Goal: Task Accomplishment & Management: Use online tool/utility

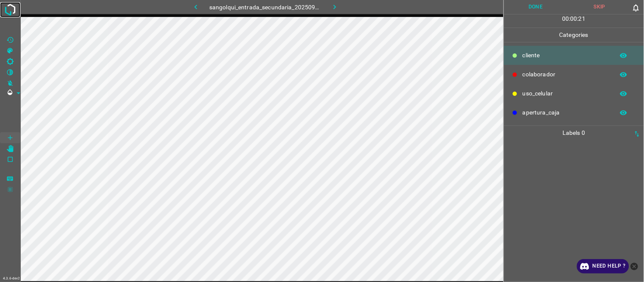
click at [11, 11] on img at bounding box center [10, 9] width 15 height 15
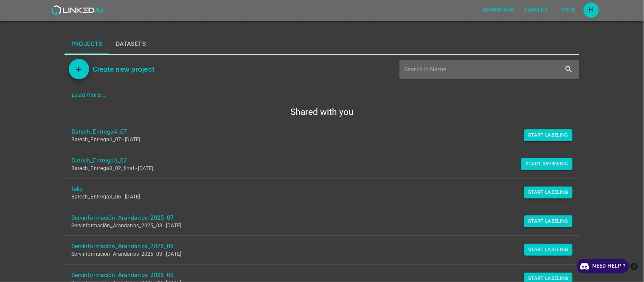
drag, startPoint x: 538, startPoint y: 138, endPoint x: 432, endPoint y: 97, distance: 114.1
click at [538, 138] on button "Start Labeling" at bounding box center [549, 136] width 49 height 12
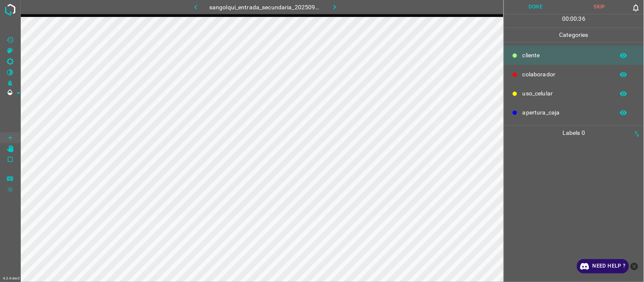
click at [594, 8] on button "Skip" at bounding box center [600, 7] width 64 height 14
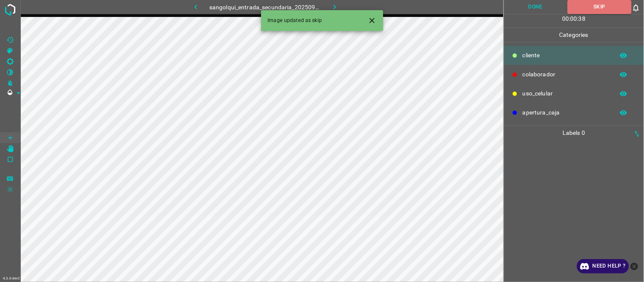
click at [373, 23] on icon "Close" at bounding box center [372, 20] width 9 height 9
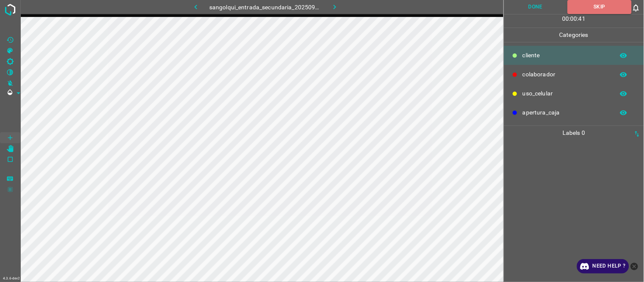
click at [336, 6] on icon "button" at bounding box center [334, 7] width 9 height 9
click at [558, 178] on div at bounding box center [574, 211] width 135 height 142
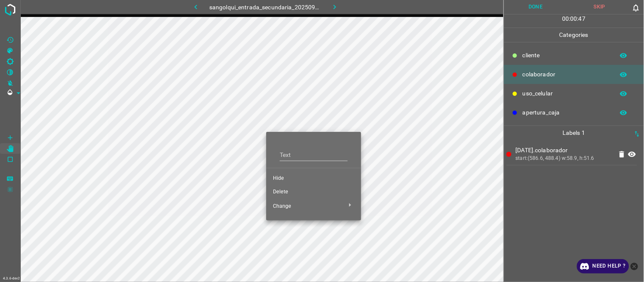
click at [296, 177] on span "Hide" at bounding box center [314, 179] width 82 height 8
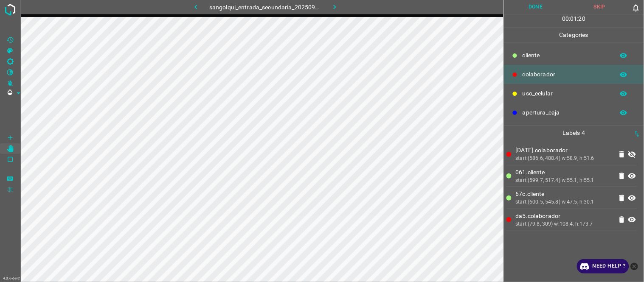
click at [549, 9] on button "Done" at bounding box center [536, 7] width 64 height 14
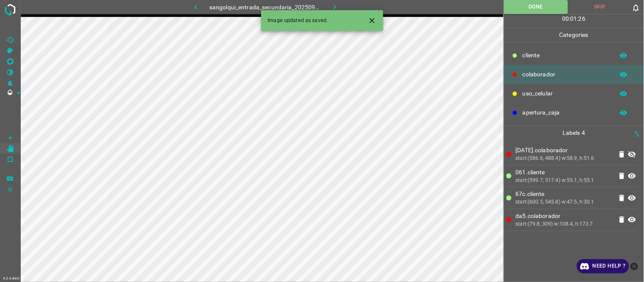
click at [632, 150] on icon at bounding box center [632, 155] width 10 height 10
click at [368, 22] on icon "Close" at bounding box center [372, 20] width 9 height 9
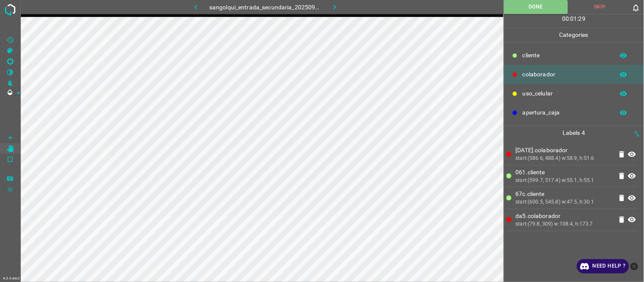
click at [336, 9] on icon "button" at bounding box center [334, 7] width 9 height 9
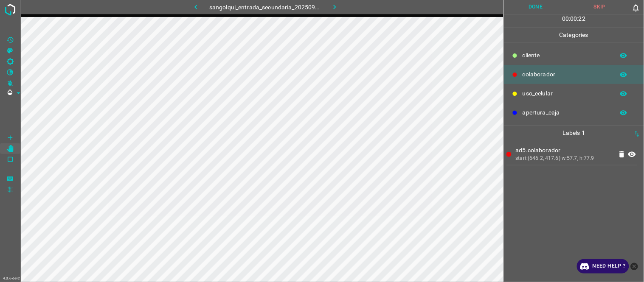
click at [559, 211] on div "ad5.colaborador start:(646.2, 417.6) w:57.7, h:77.9" at bounding box center [574, 211] width 135 height 142
click at [552, 206] on div "ad5.colaborador start:(646.2, 417.6) w:57.7, h:77.9" at bounding box center [574, 211] width 135 height 142
click at [528, 8] on button "Done" at bounding box center [536, 7] width 64 height 14
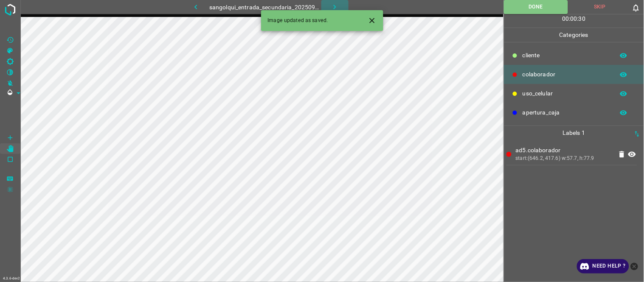
click at [332, 6] on icon "button" at bounding box center [334, 7] width 9 height 9
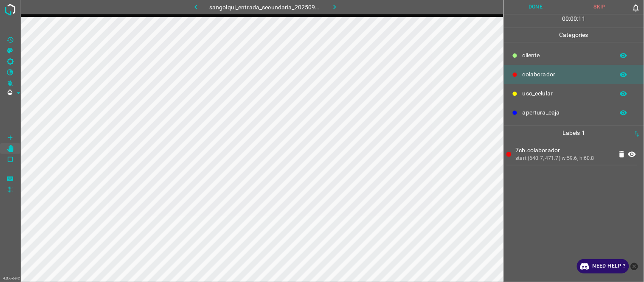
click at [528, 3] on button "Done" at bounding box center [536, 7] width 64 height 14
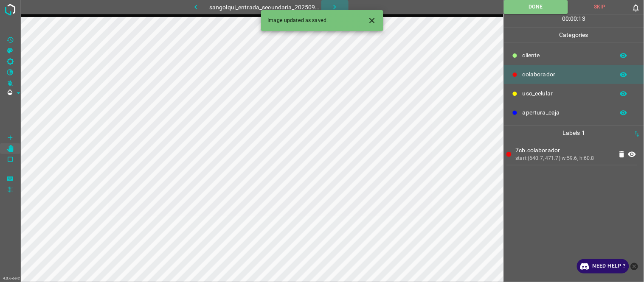
click at [332, 7] on icon "button" at bounding box center [334, 7] width 9 height 9
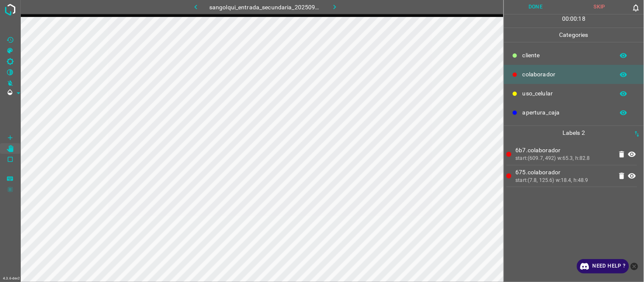
click at [531, 9] on button "Done" at bounding box center [536, 7] width 64 height 14
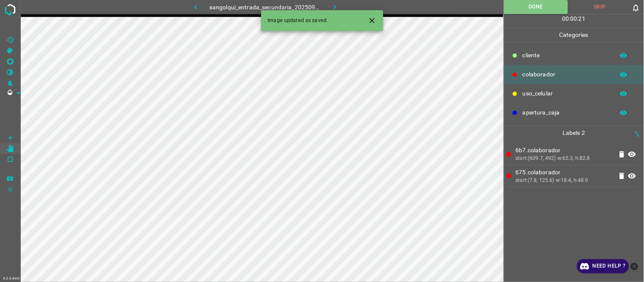
click at [335, 3] on icon "button" at bounding box center [334, 7] width 9 height 9
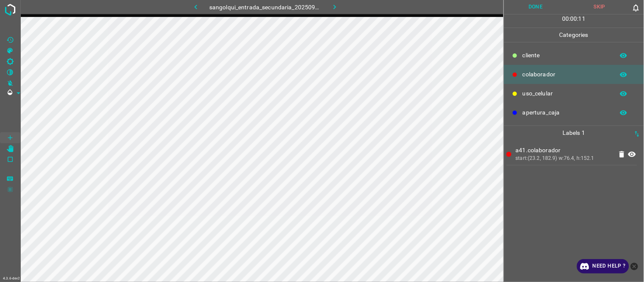
drag, startPoint x: 534, startPoint y: 8, endPoint x: 483, endPoint y: 16, distance: 51.5
click at [532, 8] on button "Done" at bounding box center [536, 7] width 64 height 14
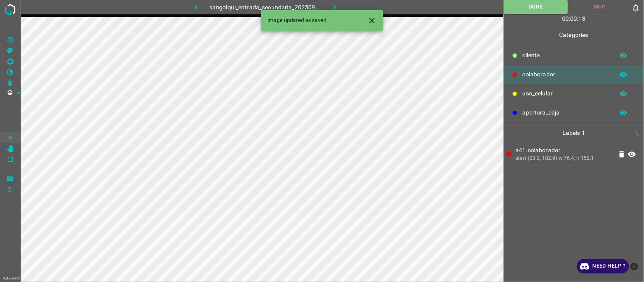
click at [330, 3] on icon "button" at bounding box center [334, 7] width 9 height 9
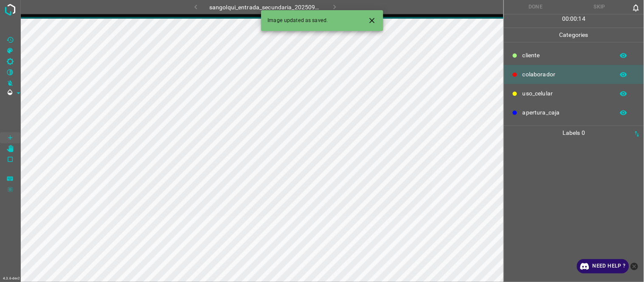
click at [368, 23] on icon "Close" at bounding box center [372, 20] width 9 height 9
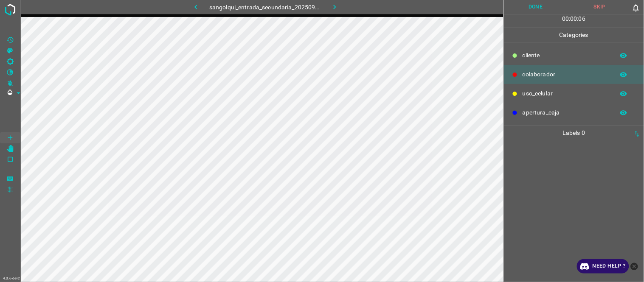
click at [588, 3] on button "Skip" at bounding box center [600, 7] width 64 height 14
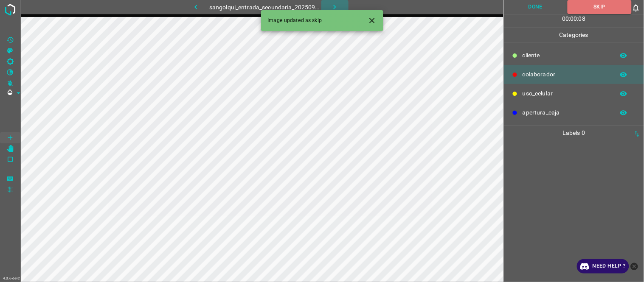
click at [332, 6] on icon "button" at bounding box center [334, 7] width 9 height 9
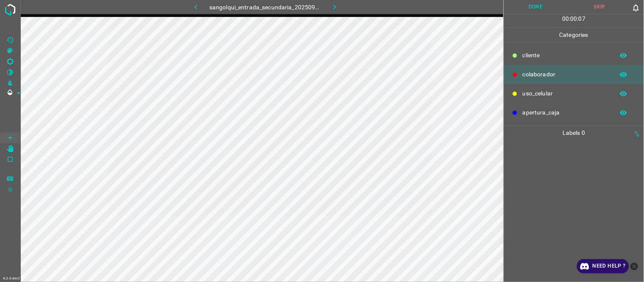
click at [592, 1] on button "Skip" at bounding box center [600, 7] width 64 height 14
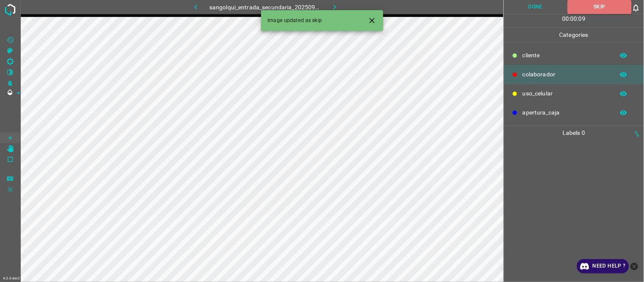
click at [335, 8] on icon "button" at bounding box center [334, 7] width 9 height 9
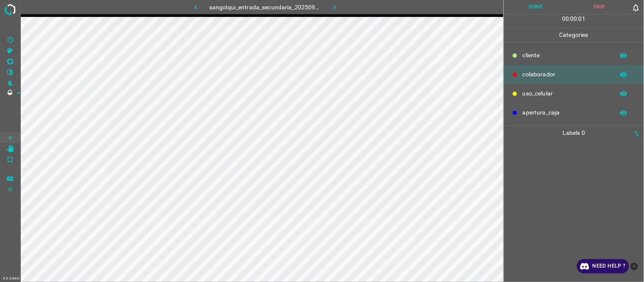
click at [597, 3] on button "Skip" at bounding box center [600, 7] width 64 height 14
click at [334, 9] on icon "button" at bounding box center [334, 7] width 9 height 9
click at [201, 3] on button "button" at bounding box center [195, 7] width 27 height 14
click at [339, 6] on icon "button" at bounding box center [334, 7] width 9 height 9
click at [544, 6] on button "Done" at bounding box center [536, 7] width 64 height 14
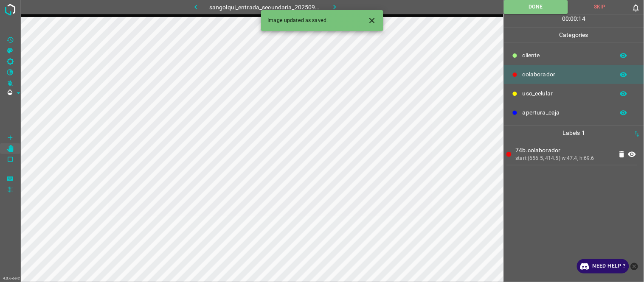
click at [338, 6] on icon "button" at bounding box center [334, 7] width 9 height 9
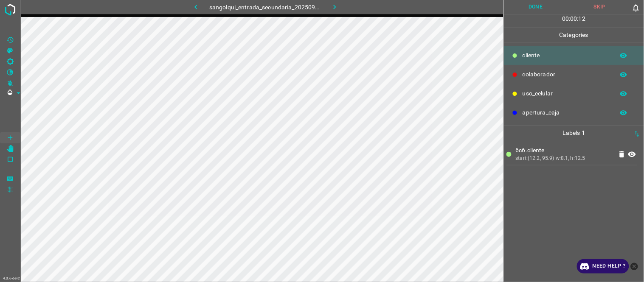
drag, startPoint x: 552, startPoint y: 7, endPoint x: 512, endPoint y: 14, distance: 40.5
click at [551, 7] on button "Done" at bounding box center [536, 7] width 64 height 14
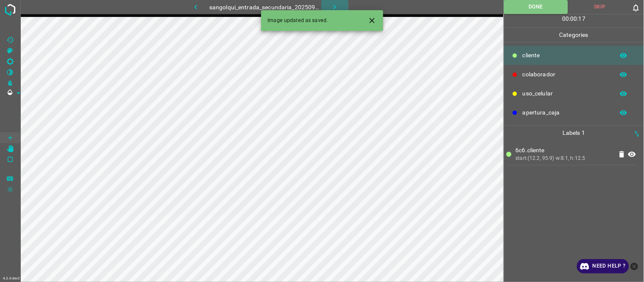
click at [342, 6] on button "button" at bounding box center [335, 7] width 27 height 14
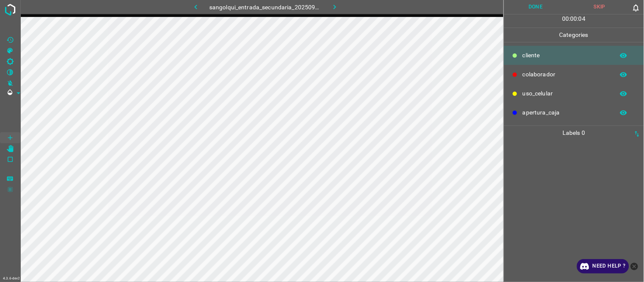
click at [571, 183] on div at bounding box center [574, 211] width 135 height 142
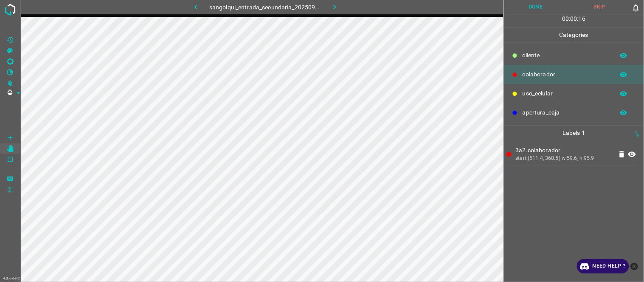
click at [522, 6] on button "Done" at bounding box center [536, 7] width 64 height 14
click at [338, 6] on icon "button" at bounding box center [334, 7] width 9 height 9
click at [539, 7] on button "Done" at bounding box center [536, 7] width 64 height 14
click at [528, 5] on button "Done" at bounding box center [536, 7] width 64 height 14
drag, startPoint x: 531, startPoint y: 11, endPoint x: 515, endPoint y: 12, distance: 16.2
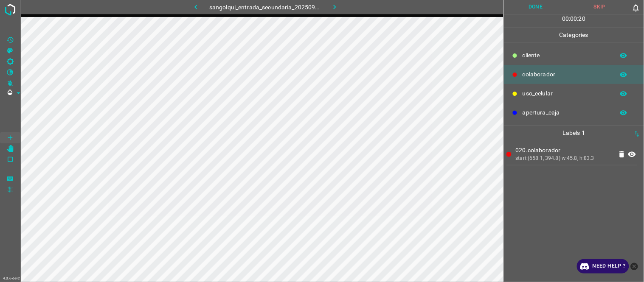
click at [532, 11] on button "Done" at bounding box center [536, 7] width 64 height 14
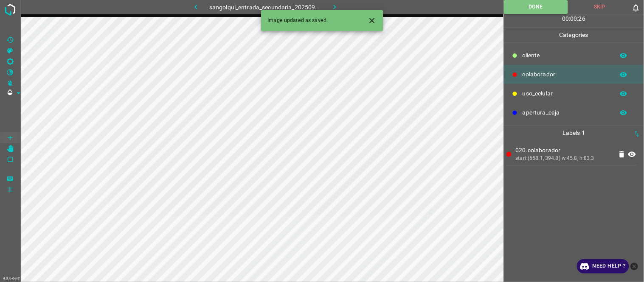
click at [331, 3] on icon "button" at bounding box center [334, 7] width 9 height 9
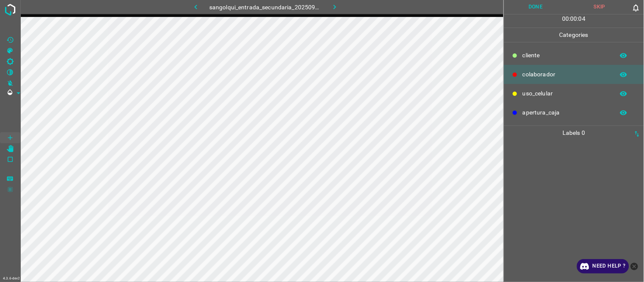
click at [544, 180] on div at bounding box center [574, 211] width 135 height 142
click at [601, 3] on button "Skip" at bounding box center [600, 7] width 64 height 14
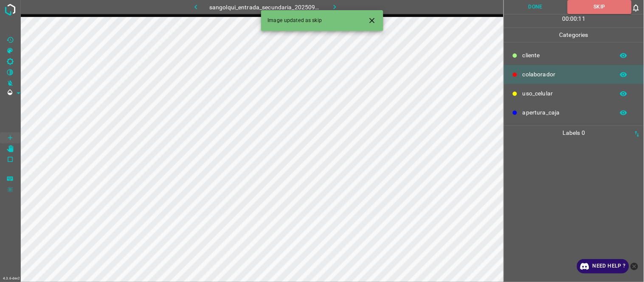
click at [333, 6] on icon "button" at bounding box center [334, 7] width 9 height 9
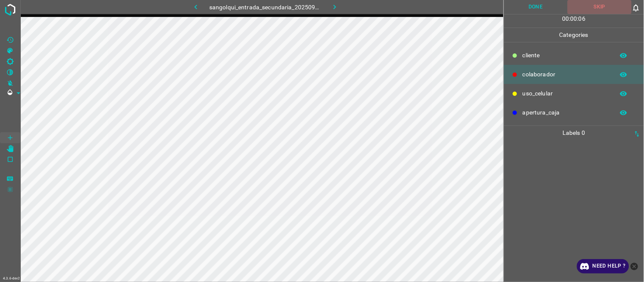
click at [602, 8] on button "Skip" at bounding box center [600, 7] width 64 height 14
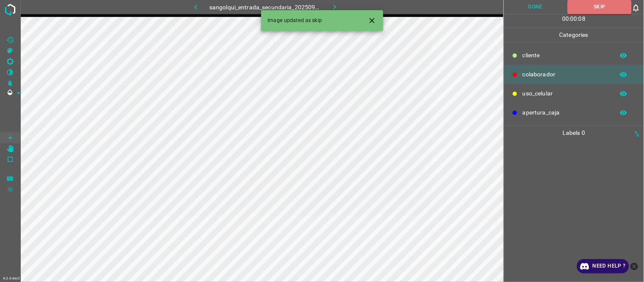
click at [333, 3] on icon "button" at bounding box center [334, 7] width 9 height 9
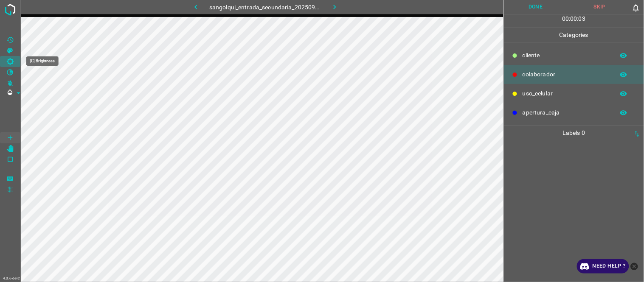
click at [12, 63] on icon "[C] Brightness" at bounding box center [10, 61] width 7 height 7
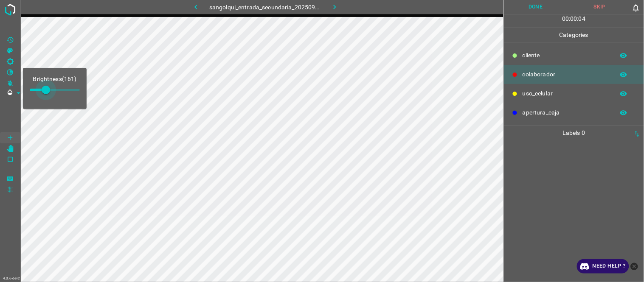
type input "174"
click at [47, 91] on span at bounding box center [46, 90] width 8 height 8
click at [554, 183] on div at bounding box center [574, 211] width 135 height 142
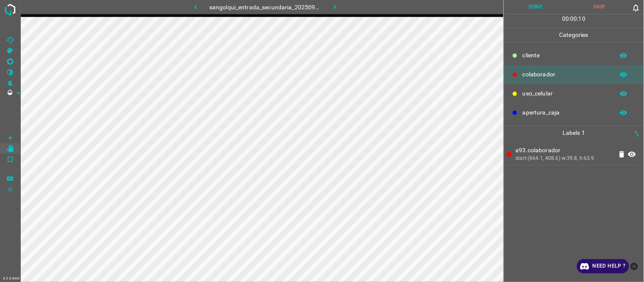
click at [559, 223] on div "a93.colaborador start:(664.1, 408.6) w:39.8, h:63.9" at bounding box center [574, 211] width 135 height 142
click at [9, 39] on icon "[Z] Restore Values" at bounding box center [10, 40] width 8 height 8
click at [539, 9] on button "Done" at bounding box center [536, 7] width 64 height 14
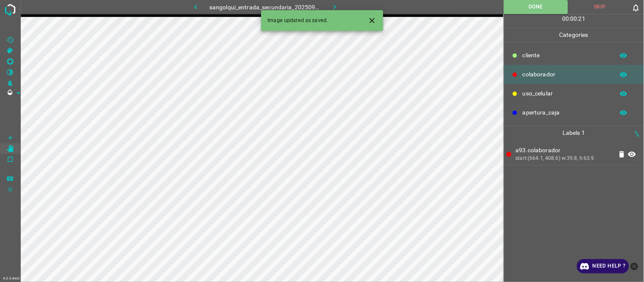
click at [337, 6] on icon "button" at bounding box center [334, 7] width 9 height 9
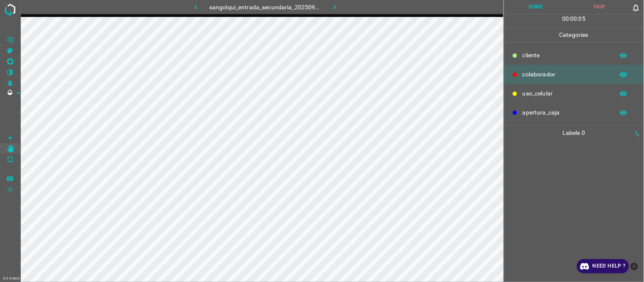
drag, startPoint x: 595, startPoint y: 5, endPoint x: 391, endPoint y: 6, distance: 203.9
click at [592, 6] on button "Skip" at bounding box center [600, 7] width 64 height 14
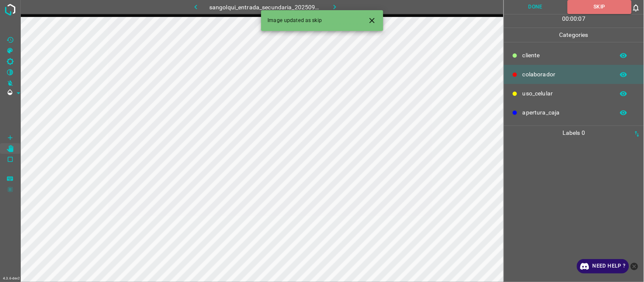
click at [334, 6] on icon "button" at bounding box center [335, 7] width 3 height 5
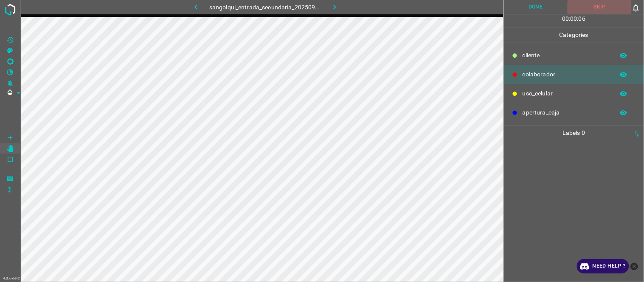
click at [593, 6] on button "Skip" at bounding box center [600, 7] width 64 height 14
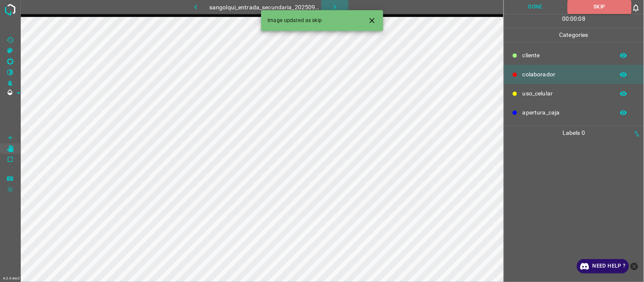
click at [329, 6] on button "button" at bounding box center [335, 7] width 27 height 14
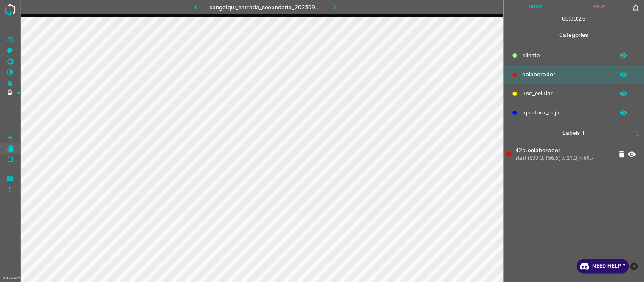
click at [535, 10] on button "Done" at bounding box center [536, 7] width 64 height 14
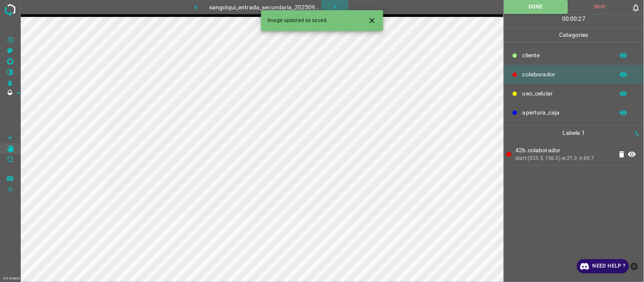
click at [339, 8] on icon "button" at bounding box center [334, 7] width 9 height 9
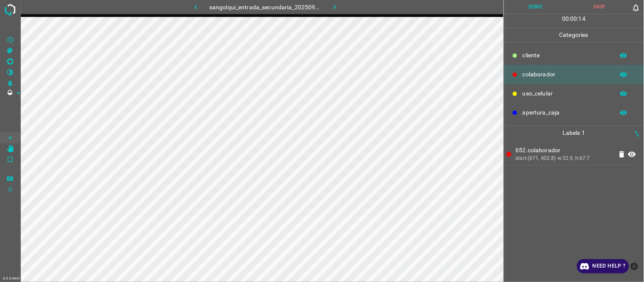
click at [537, 6] on button "Done" at bounding box center [536, 7] width 64 height 14
click at [530, 6] on button "Done" at bounding box center [536, 7] width 64 height 14
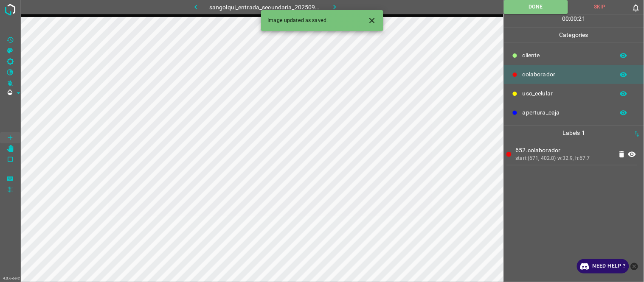
click at [329, 6] on button "button" at bounding box center [335, 7] width 27 height 14
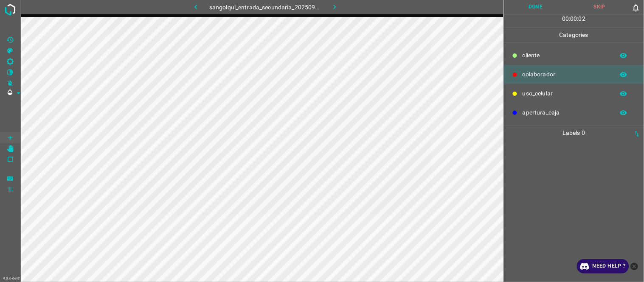
click at [559, 218] on div at bounding box center [574, 211] width 135 height 142
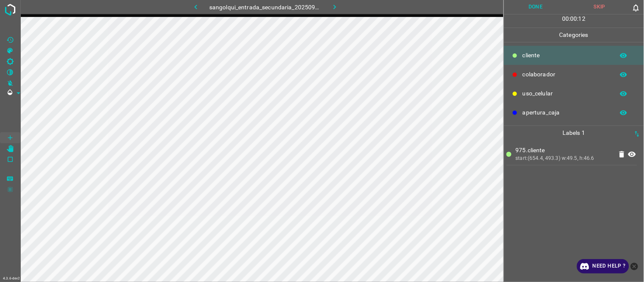
drag, startPoint x: 538, startPoint y: 9, endPoint x: 529, endPoint y: 11, distance: 8.7
click at [537, 9] on button "Done" at bounding box center [536, 7] width 64 height 14
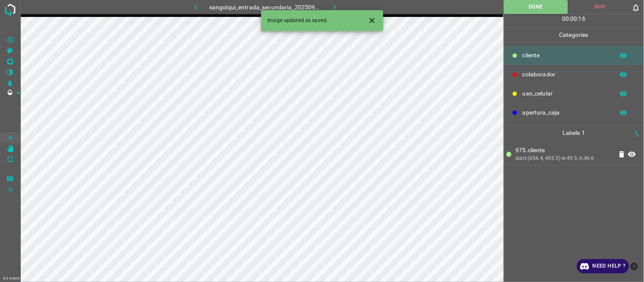
click at [334, 6] on icon "button" at bounding box center [334, 7] width 9 height 9
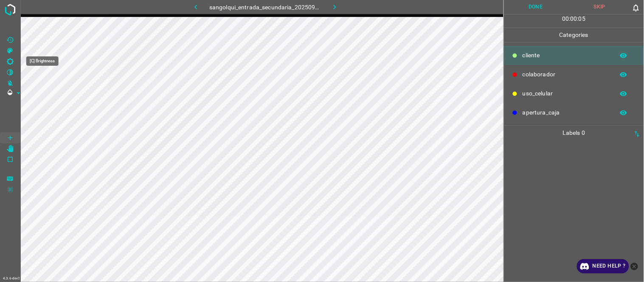
click at [12, 62] on icon "[C] Brightness" at bounding box center [10, 62] width 8 height 8
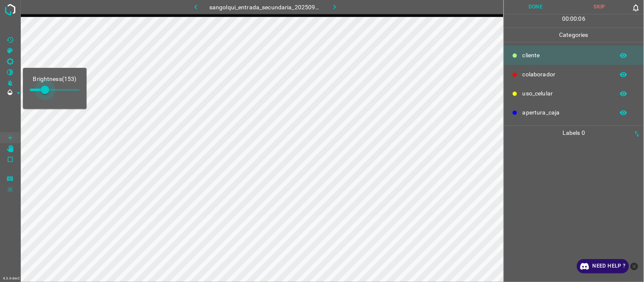
type input "212"
drag, startPoint x: 45, startPoint y: 91, endPoint x: 51, endPoint y: 91, distance: 5.9
click at [51, 91] on span at bounding box center [51, 90] width 8 height 8
click at [550, 173] on div at bounding box center [574, 211] width 135 height 142
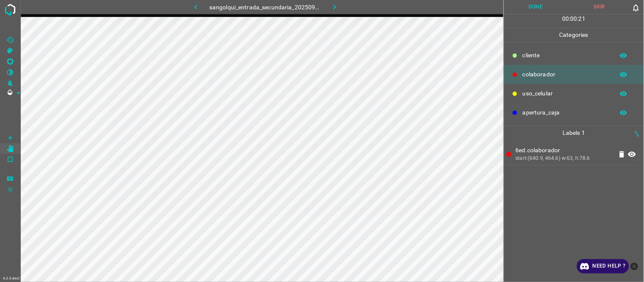
click at [544, 11] on button "Done" at bounding box center [536, 7] width 64 height 14
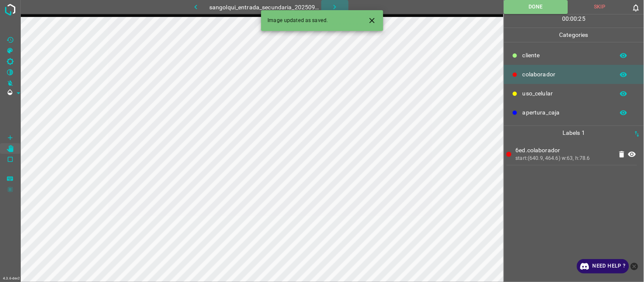
click at [334, 4] on icon "button" at bounding box center [334, 7] width 9 height 9
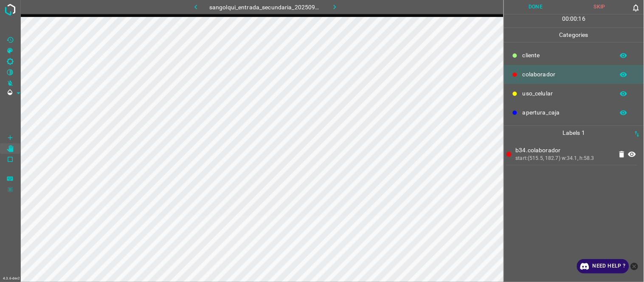
click at [542, 9] on button "Done" at bounding box center [536, 7] width 64 height 14
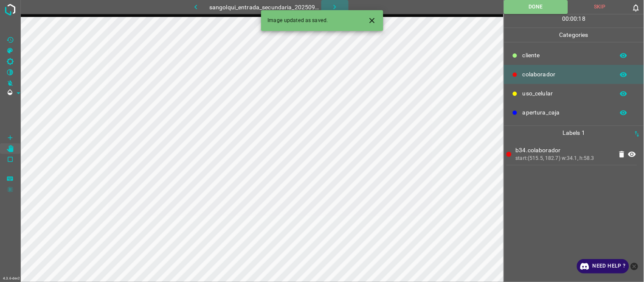
click at [337, 6] on icon "button" at bounding box center [334, 7] width 9 height 9
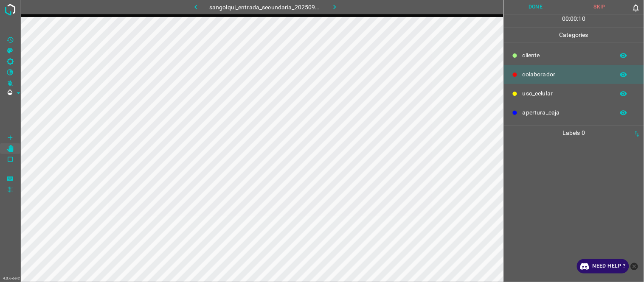
click at [596, 3] on button "Skip" at bounding box center [600, 7] width 64 height 14
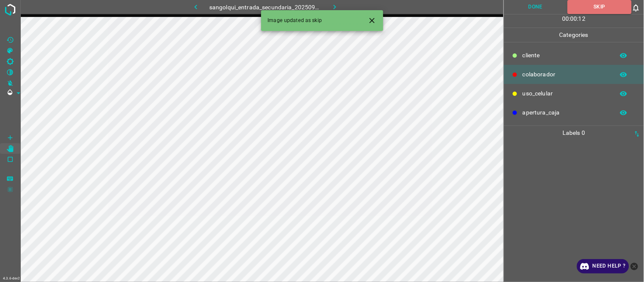
click at [374, 24] on icon "Close" at bounding box center [372, 20] width 9 height 9
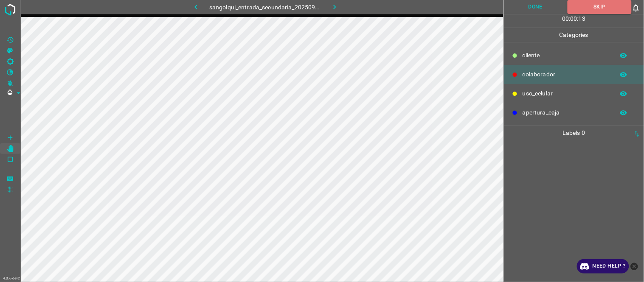
click at [335, 7] on icon "button" at bounding box center [334, 7] width 9 height 9
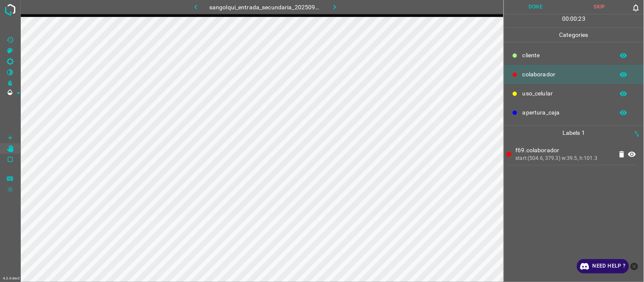
click at [544, 6] on button "Done" at bounding box center [536, 7] width 64 height 14
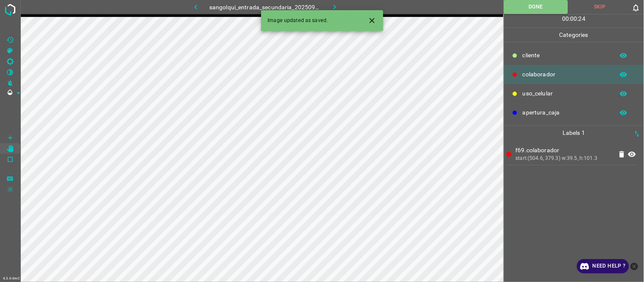
click at [374, 24] on icon "Close" at bounding box center [372, 20] width 9 height 9
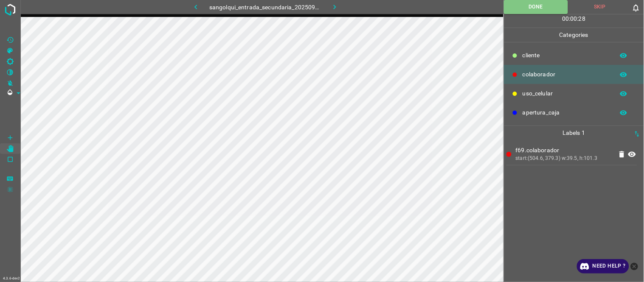
click at [337, 3] on icon "button" at bounding box center [334, 7] width 9 height 9
click at [544, 11] on button "Done" at bounding box center [536, 7] width 64 height 14
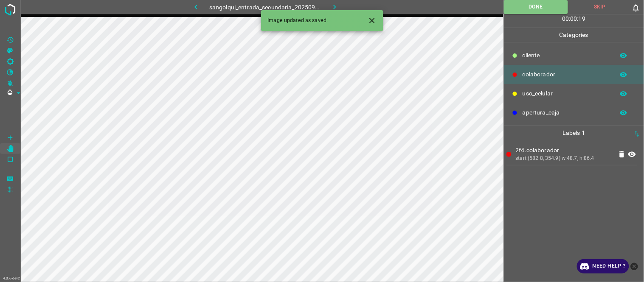
click at [504, 0] on button "Done" at bounding box center [536, 7] width 64 height 14
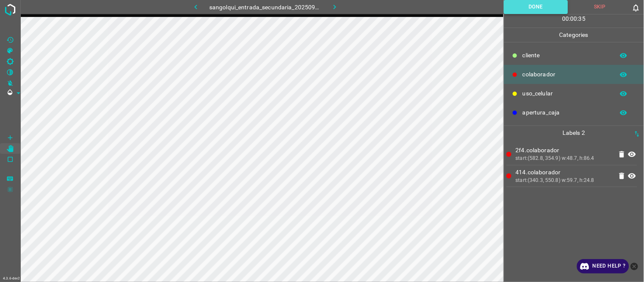
click at [529, 9] on button "Done" at bounding box center [536, 7] width 64 height 14
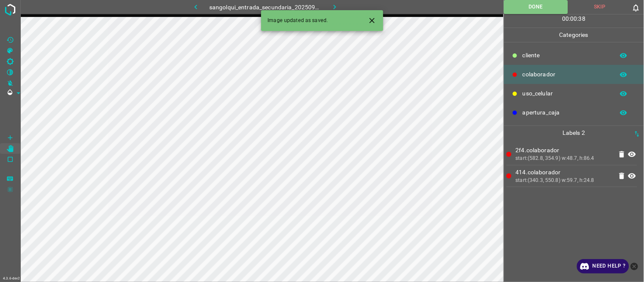
click at [333, 5] on icon "button" at bounding box center [334, 7] width 9 height 9
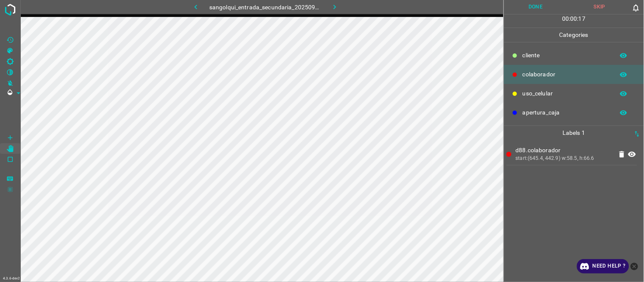
click at [545, 6] on button "Done" at bounding box center [536, 7] width 64 height 14
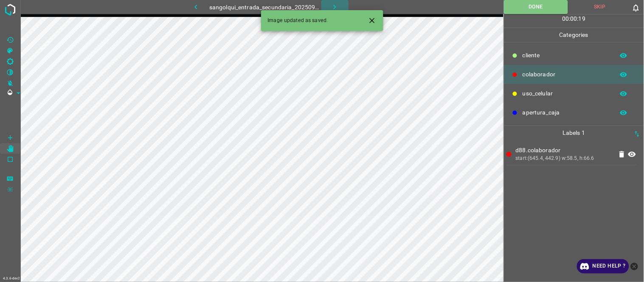
click at [337, 3] on icon "button" at bounding box center [334, 7] width 9 height 9
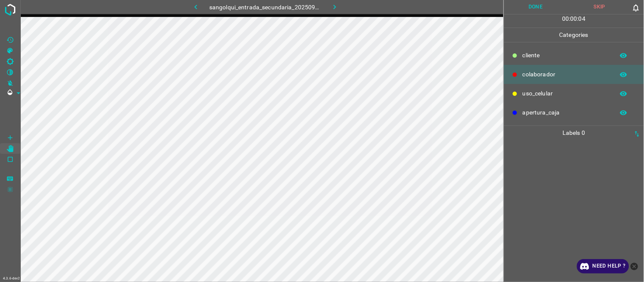
click at [593, 6] on button "Skip" at bounding box center [600, 7] width 64 height 14
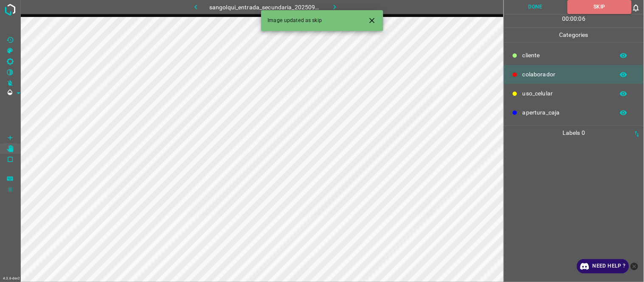
click at [333, 7] on icon "button" at bounding box center [334, 7] width 9 height 9
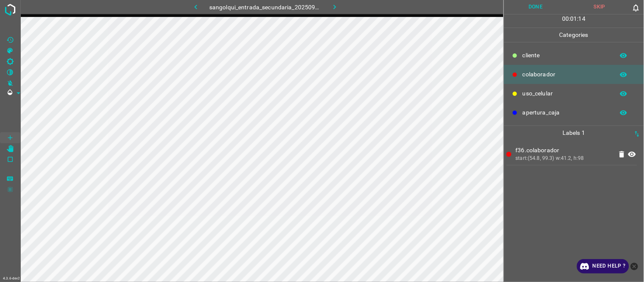
click at [553, 197] on div "f36.colaborador start:(54.8, 99.3) w:41.2, h:98" at bounding box center [574, 211] width 135 height 142
click at [536, 3] on button "Done" at bounding box center [536, 7] width 64 height 14
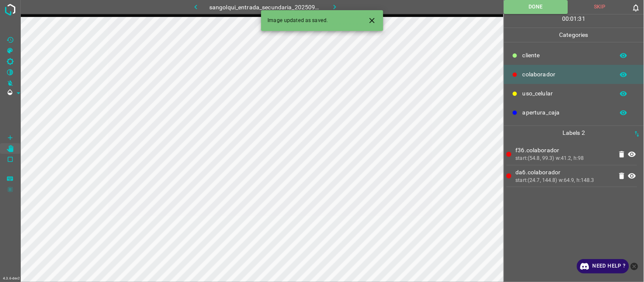
click at [335, 3] on icon "button" at bounding box center [334, 7] width 9 height 9
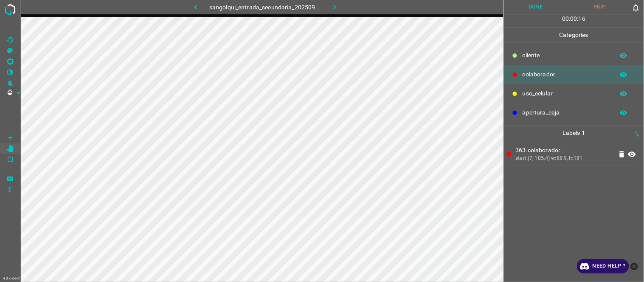
click at [536, 5] on button "Done" at bounding box center [536, 7] width 64 height 14
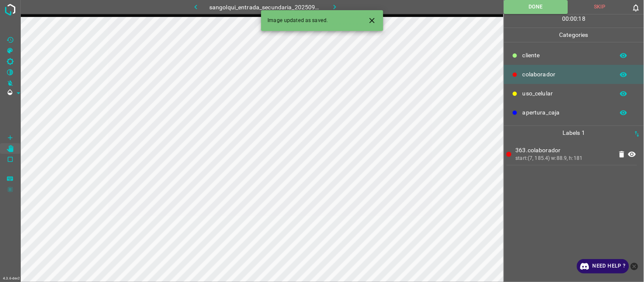
click at [336, 8] on icon "button" at bounding box center [334, 7] width 9 height 9
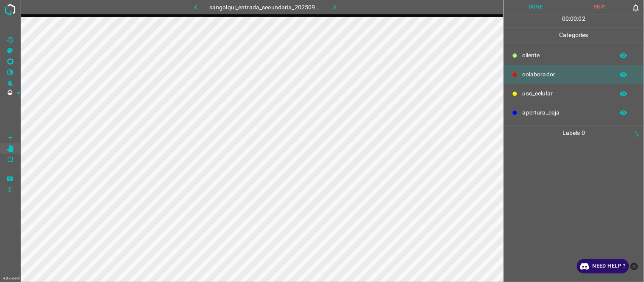
click at [14, 58] on Brightness"] "[C] Brightness" at bounding box center [10, 61] width 20 height 11
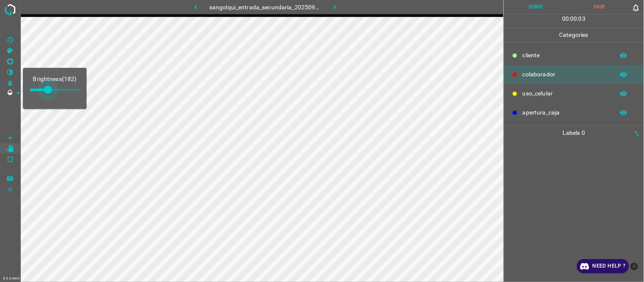
type input "191"
drag, startPoint x: 39, startPoint y: 94, endPoint x: 49, endPoint y: 98, distance: 10.9
click at [49, 94] on span at bounding box center [48, 90] width 8 height 8
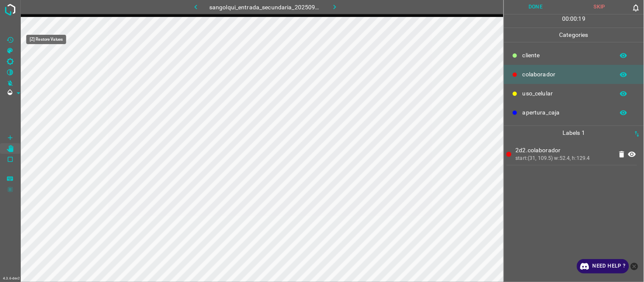
click at [10, 39] on icon "[Z] Restore Values" at bounding box center [10, 40] width 6 height 6
click at [534, 6] on button "Done" at bounding box center [536, 7] width 64 height 14
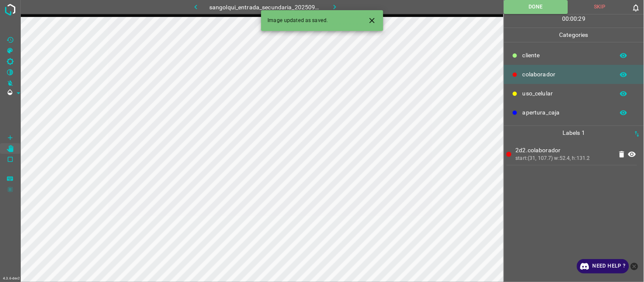
click at [333, 7] on icon "button" at bounding box center [334, 7] width 9 height 9
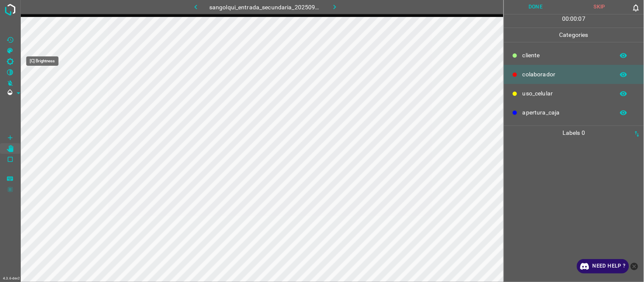
click at [13, 65] on icon "[C] Brightness" at bounding box center [10, 62] width 8 height 8
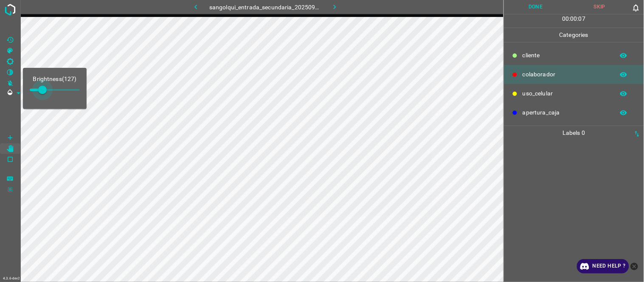
type input "144"
drag, startPoint x: 37, startPoint y: 92, endPoint x: 44, endPoint y: 92, distance: 6.8
click at [44, 92] on span at bounding box center [44, 90] width 8 height 8
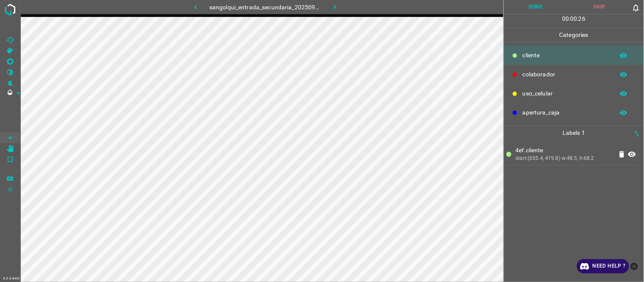
click at [539, 8] on button "Done" at bounding box center [536, 7] width 64 height 14
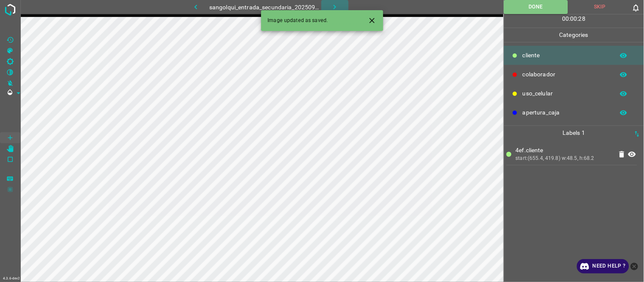
click at [333, 5] on icon "button" at bounding box center [334, 7] width 9 height 9
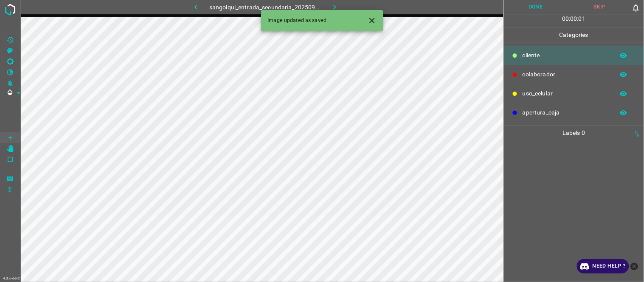
click at [558, 196] on div at bounding box center [574, 211] width 135 height 142
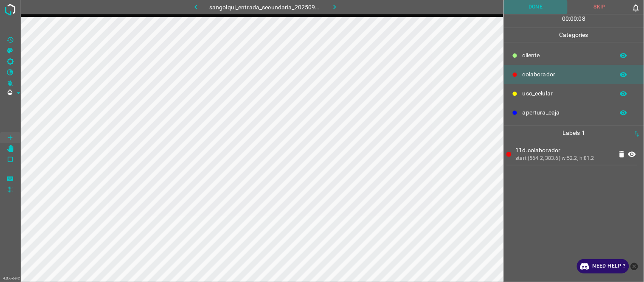
click at [541, 6] on button "Done" at bounding box center [536, 7] width 64 height 14
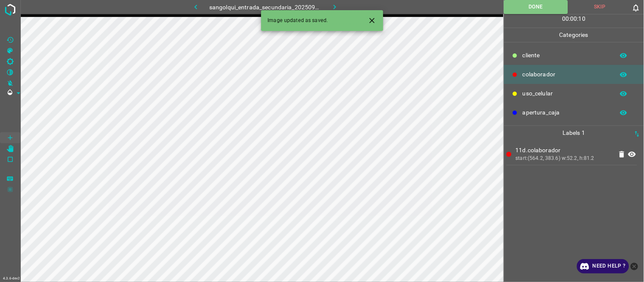
click at [337, 6] on icon "button" at bounding box center [334, 7] width 9 height 9
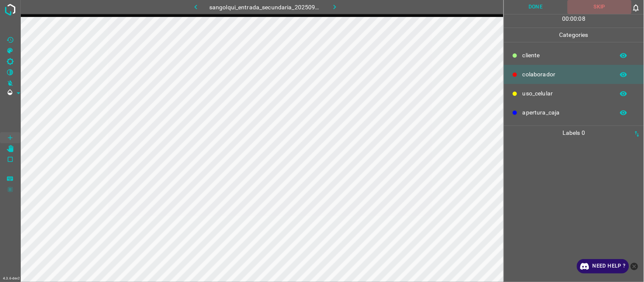
click at [620, 11] on button "Skip" at bounding box center [600, 7] width 64 height 14
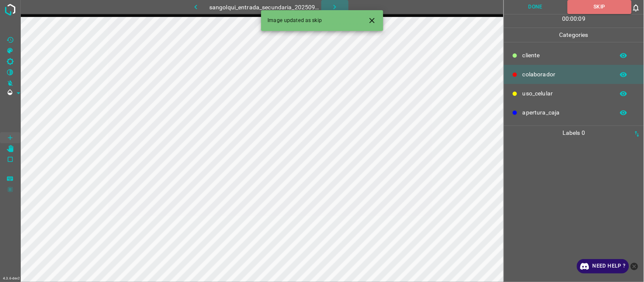
click at [337, 7] on icon "button" at bounding box center [334, 7] width 9 height 9
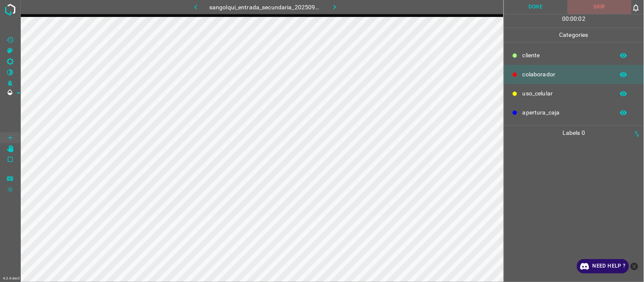
click at [604, 6] on button "Skip" at bounding box center [600, 7] width 64 height 14
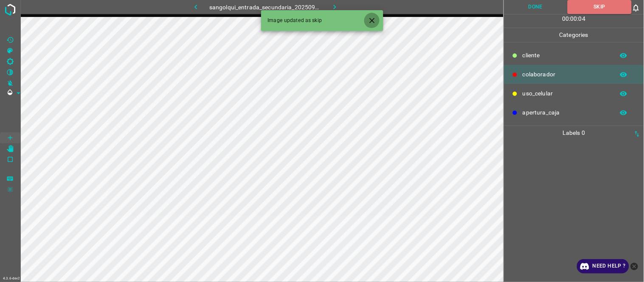
click at [372, 20] on icon "Close" at bounding box center [372, 20] width 5 height 5
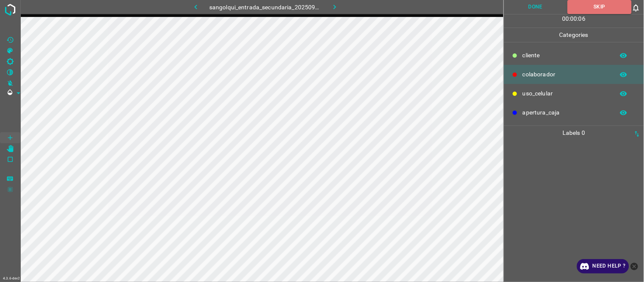
click at [340, 6] on button "button" at bounding box center [335, 7] width 27 height 14
click at [196, 3] on icon "button" at bounding box center [196, 7] width 9 height 9
click at [340, 9] on button "button" at bounding box center [335, 7] width 27 height 14
click at [13, 56] on Brightness"] "[C] Brightness" at bounding box center [10, 61] width 20 height 11
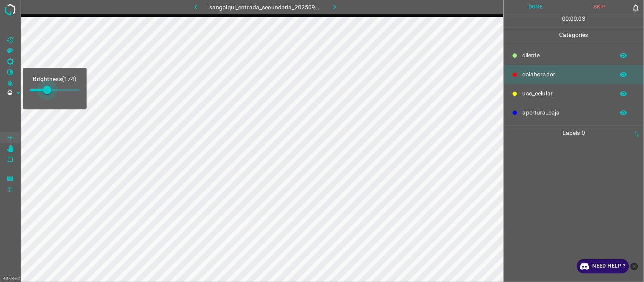
type input "182"
click at [48, 94] on span at bounding box center [47, 90] width 8 height 8
drag, startPoint x: 533, startPoint y: 223, endPoint x: 504, endPoint y: 226, distance: 29.5
click at [532, 225] on div at bounding box center [574, 211] width 135 height 142
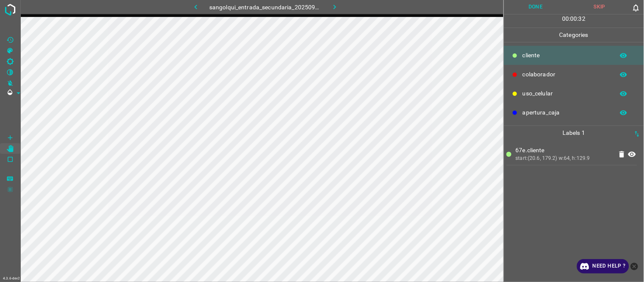
click at [632, 153] on icon at bounding box center [632, 155] width 10 height 10
click at [10, 37] on icon "[Z] Restore Values" at bounding box center [10, 40] width 6 height 6
click at [544, 8] on button "Done" at bounding box center [536, 7] width 64 height 14
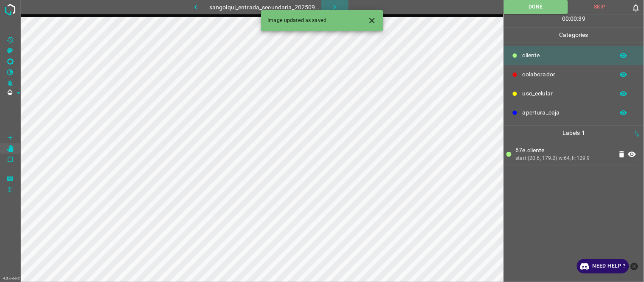
click at [337, 4] on icon "button" at bounding box center [334, 7] width 9 height 9
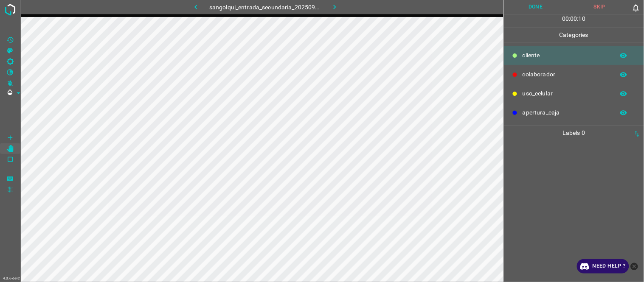
click at [541, 6] on button "Done" at bounding box center [536, 7] width 64 height 14
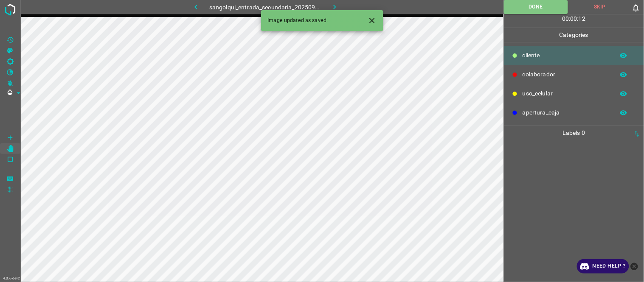
click at [598, 6] on button "Skip" at bounding box center [600, 7] width 64 height 14
drag, startPoint x: 374, startPoint y: 18, endPoint x: 329, endPoint y: 13, distance: 44.9
click at [372, 19] on icon "Close" at bounding box center [372, 20] width 9 height 9
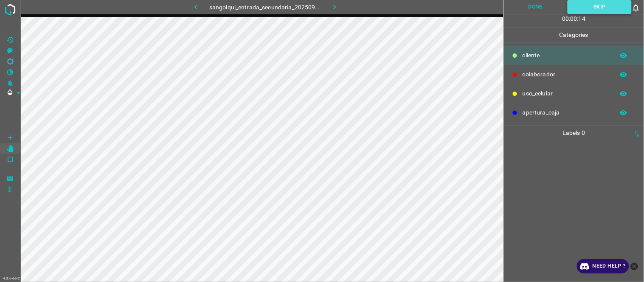
click at [612, 11] on button "Skip" at bounding box center [600, 7] width 64 height 14
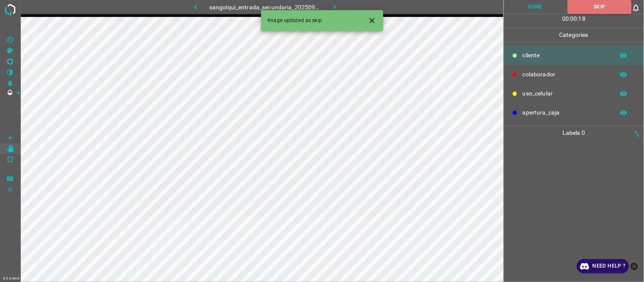
click at [335, 5] on icon "button" at bounding box center [334, 7] width 9 height 9
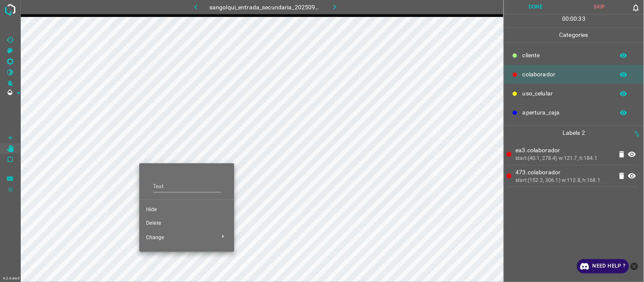
click at [162, 213] on span "Hide" at bounding box center [187, 210] width 82 height 8
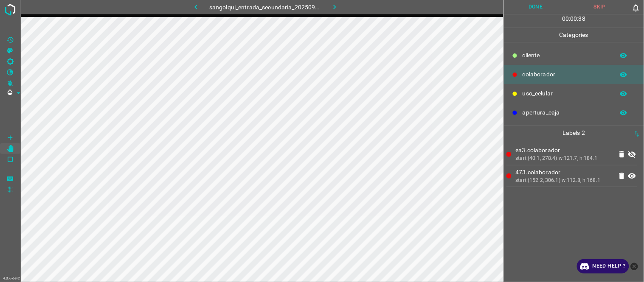
click at [547, 10] on button "Done" at bounding box center [536, 7] width 64 height 14
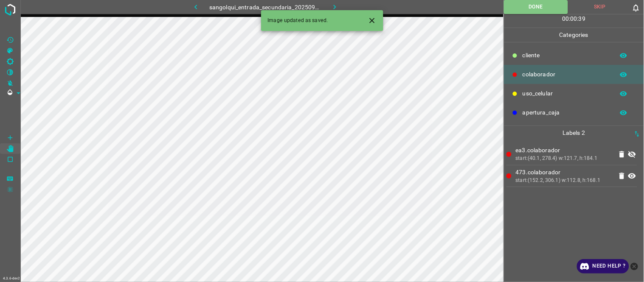
click at [634, 154] on icon at bounding box center [632, 155] width 10 height 10
click at [330, 1] on button "button" at bounding box center [335, 7] width 27 height 14
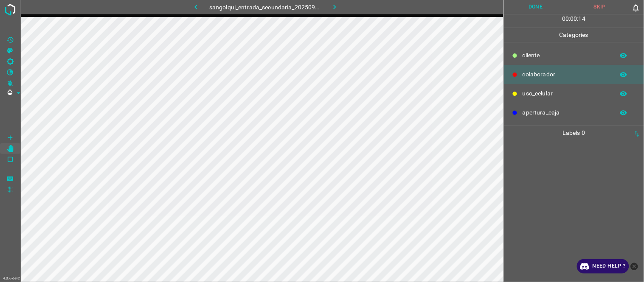
click at [605, 5] on button "Skip" at bounding box center [600, 7] width 64 height 14
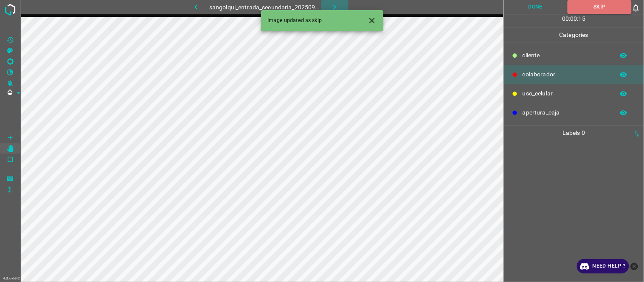
click at [334, 3] on icon "button" at bounding box center [334, 7] width 9 height 9
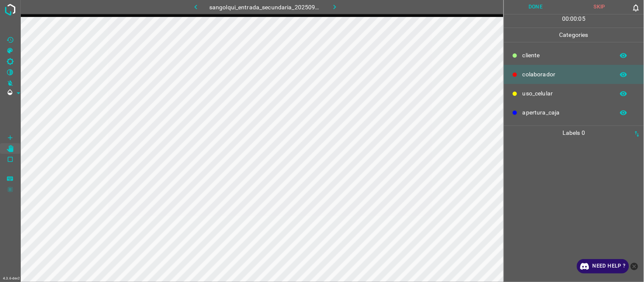
click at [591, 11] on button "Skip" at bounding box center [600, 7] width 64 height 14
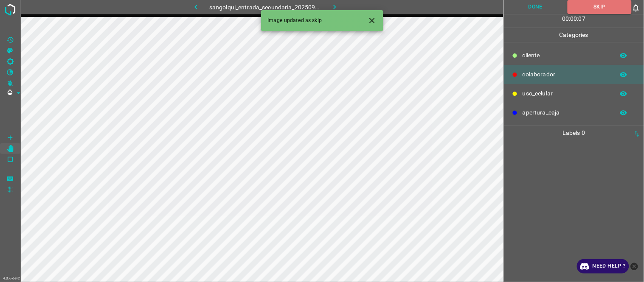
click at [335, 7] on icon "button" at bounding box center [334, 7] width 9 height 9
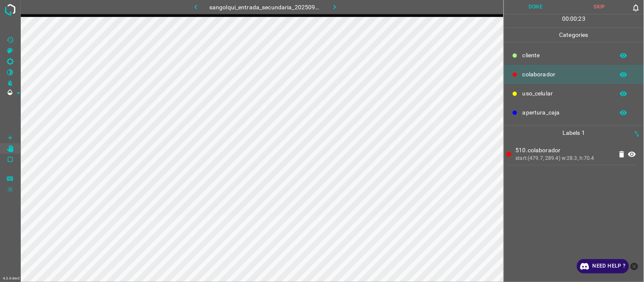
click at [535, 6] on button "Done" at bounding box center [536, 7] width 64 height 14
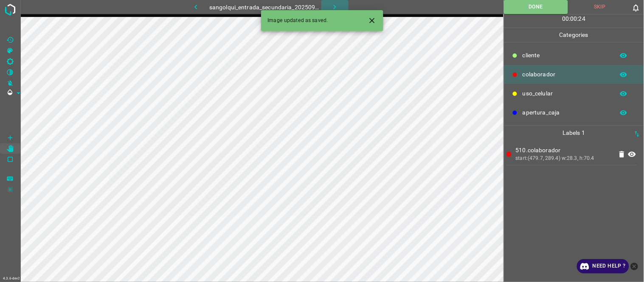
click at [336, 4] on icon "button" at bounding box center [334, 7] width 9 height 9
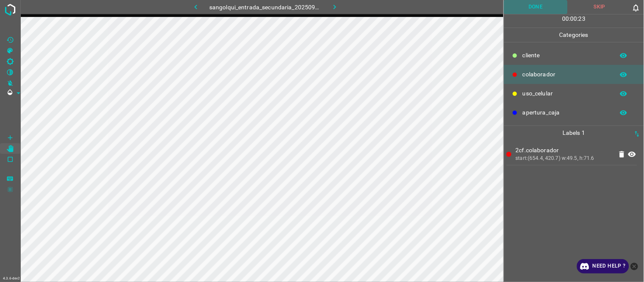
click at [532, 6] on button "Done" at bounding box center [536, 7] width 64 height 14
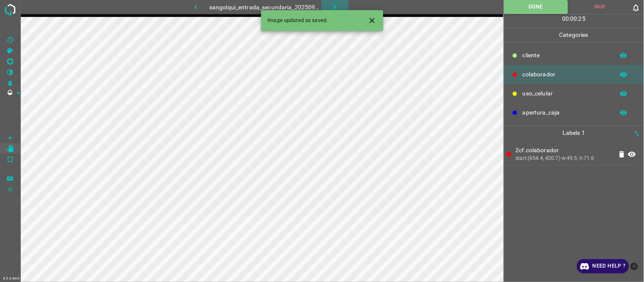
click at [336, 3] on icon "button" at bounding box center [334, 7] width 9 height 9
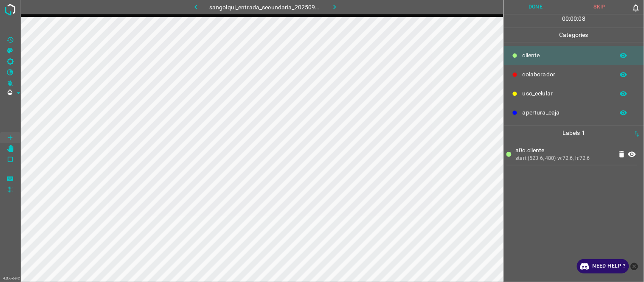
click at [531, 6] on button "Done" at bounding box center [536, 7] width 64 height 14
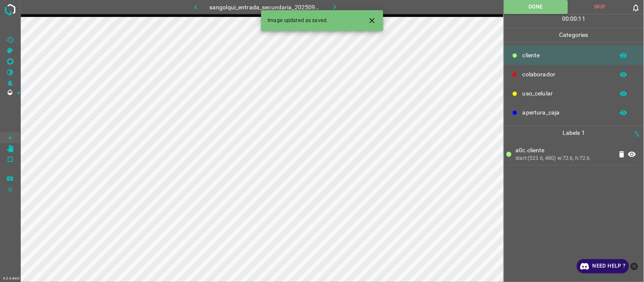
click at [334, 0] on button "button" at bounding box center [335, 7] width 27 height 14
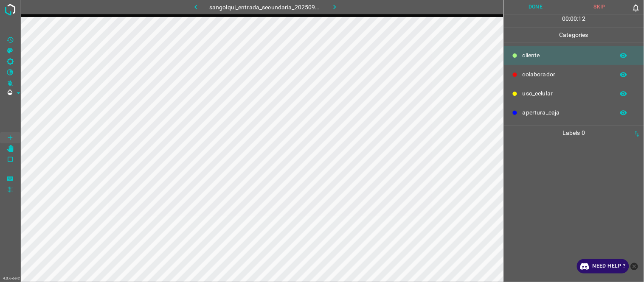
click at [592, 4] on button "Skip" at bounding box center [600, 7] width 64 height 14
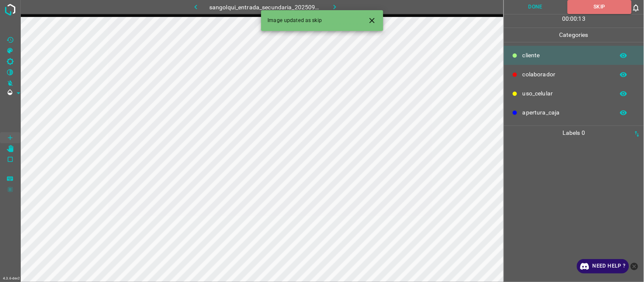
click at [338, 7] on icon "button" at bounding box center [334, 7] width 9 height 9
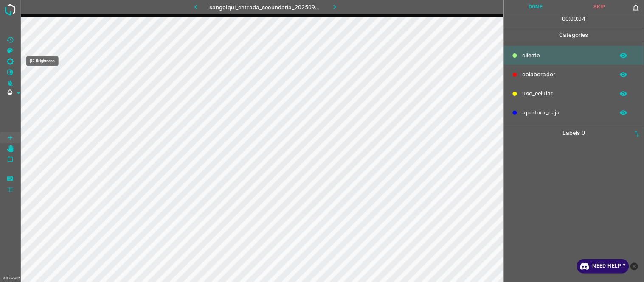
click at [12, 59] on icon "[C] Brightness" at bounding box center [10, 61] width 7 height 7
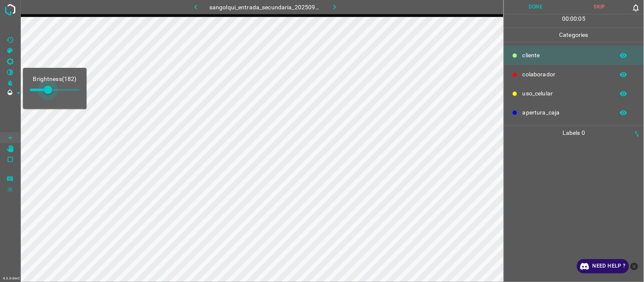
type input "237"
drag, startPoint x: 45, startPoint y: 89, endPoint x: 54, endPoint y: 92, distance: 8.9
click at [54, 92] on span at bounding box center [53, 90] width 8 height 8
click at [557, 211] on div at bounding box center [574, 211] width 135 height 142
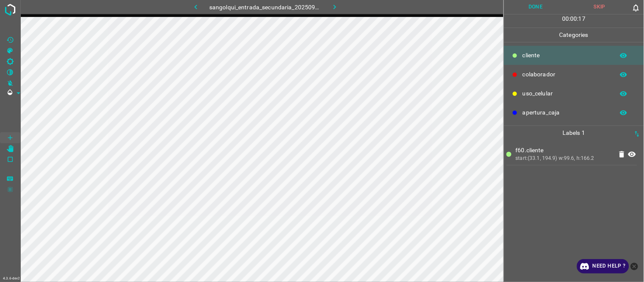
click at [605, 210] on div "f60.cliente start:(33.1, 194.9) w:99.6, h:166.2" at bounding box center [574, 211] width 135 height 142
drag, startPoint x: 9, startPoint y: 39, endPoint x: 13, endPoint y: 43, distance: 6.0
click at [9, 39] on icon "[Z] Restore Values" at bounding box center [10, 40] width 8 height 8
click at [555, 192] on div "f60.cliente start:(33.1, 194.9) w:99.6, h:166.2" at bounding box center [574, 211] width 135 height 142
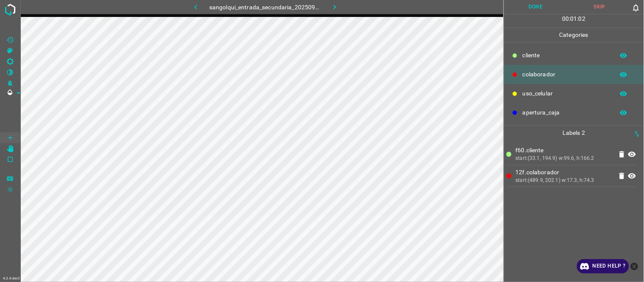
click at [542, 7] on button "Done" at bounding box center [536, 7] width 64 height 14
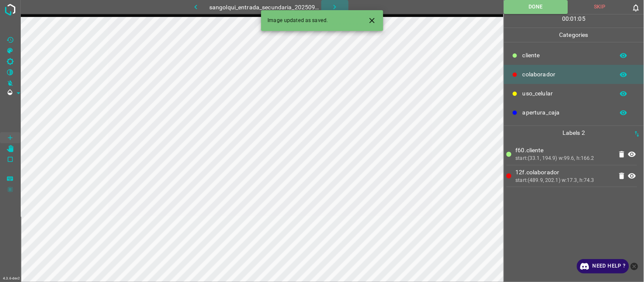
click at [327, 3] on button "button" at bounding box center [335, 7] width 27 height 14
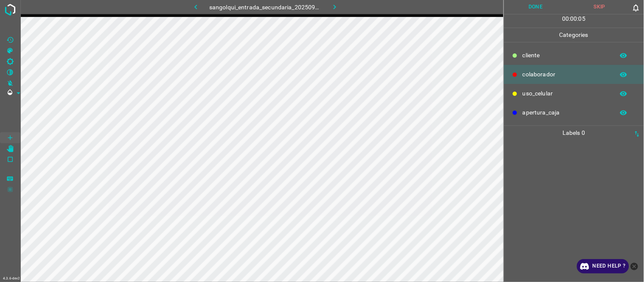
click at [549, 173] on div at bounding box center [574, 211] width 135 height 142
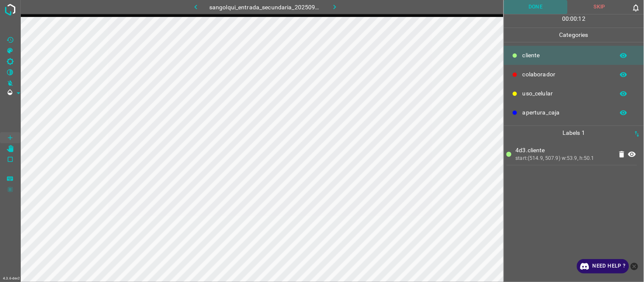
click at [532, 6] on button "Done" at bounding box center [536, 7] width 64 height 14
click at [534, 7] on button "Done" at bounding box center [536, 7] width 64 height 14
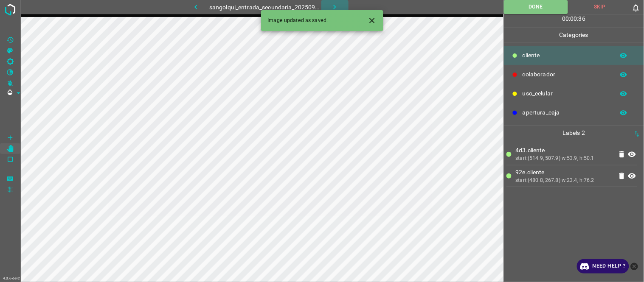
click at [334, 4] on icon "button" at bounding box center [334, 7] width 9 height 9
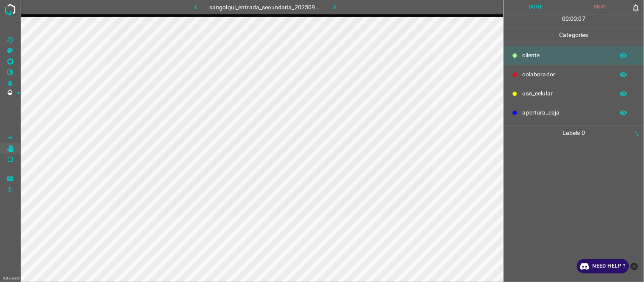
click at [596, 10] on button "Skip" at bounding box center [600, 7] width 64 height 14
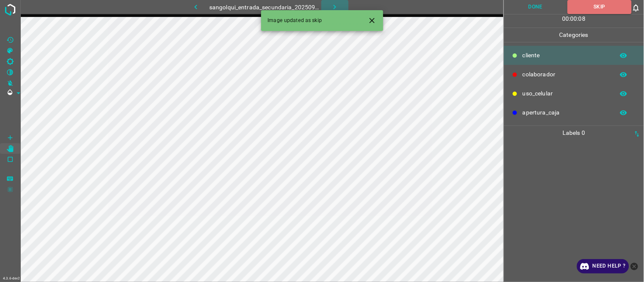
drag, startPoint x: 335, startPoint y: 6, endPoint x: 282, endPoint y: 18, distance: 54.1
click at [334, 6] on icon "button" at bounding box center [334, 7] width 9 height 9
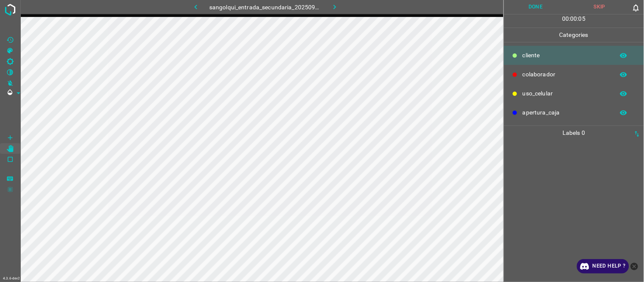
click at [591, 10] on button "Skip" at bounding box center [600, 7] width 64 height 14
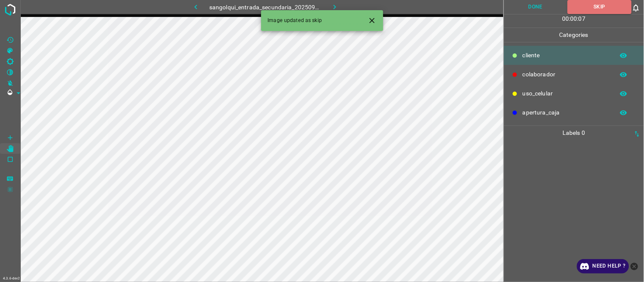
click at [334, 7] on icon "button" at bounding box center [334, 7] width 9 height 9
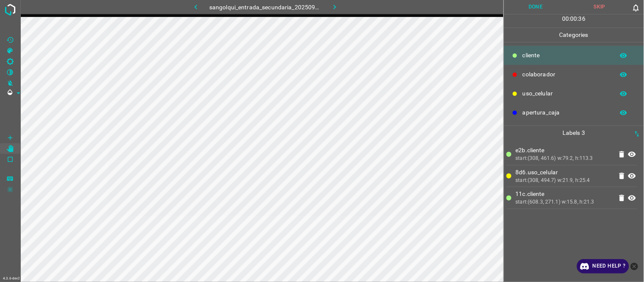
click at [558, 244] on div "e2b.cliente start:(308, 461.6) w:79.2, h:113.3 8d6.uso_celular start:(308, 494.…" at bounding box center [574, 211] width 135 height 142
click at [535, 8] on button "Done" at bounding box center [536, 7] width 64 height 14
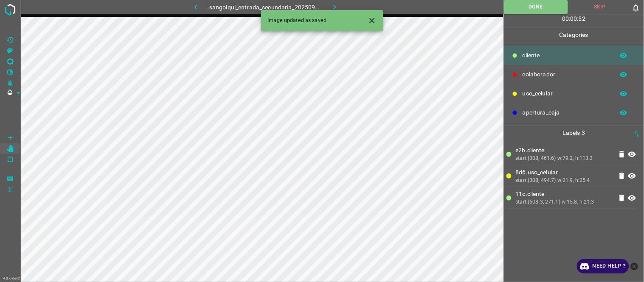
click at [334, 0] on button "button" at bounding box center [335, 7] width 27 height 14
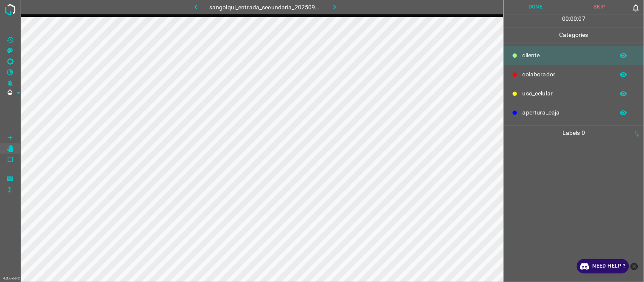
click at [598, 7] on button "Skip" at bounding box center [600, 7] width 64 height 14
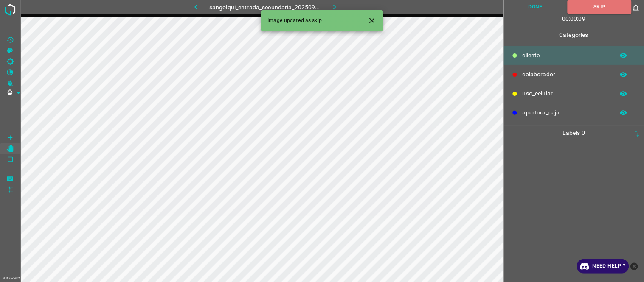
click at [334, 3] on icon "button" at bounding box center [334, 7] width 9 height 9
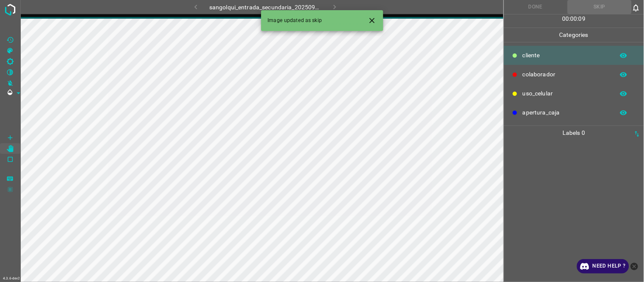
click at [375, 21] on icon "Close" at bounding box center [372, 20] width 9 height 9
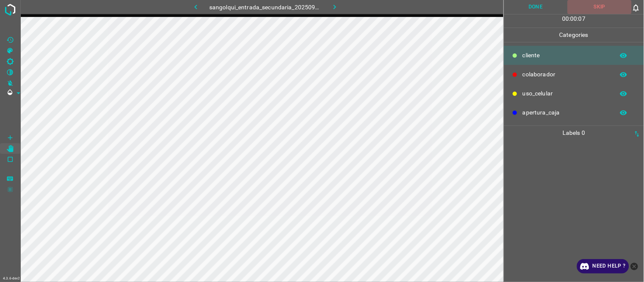
click at [604, 5] on button "Skip" at bounding box center [600, 7] width 64 height 14
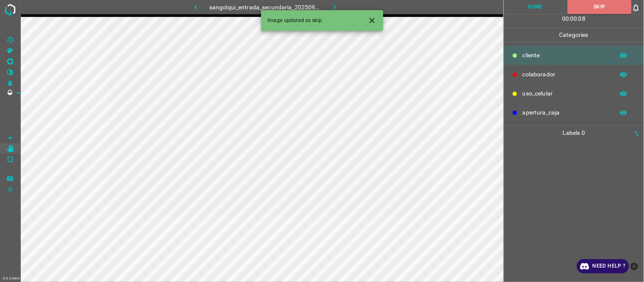
click at [335, 8] on icon "button" at bounding box center [335, 7] width 3 height 5
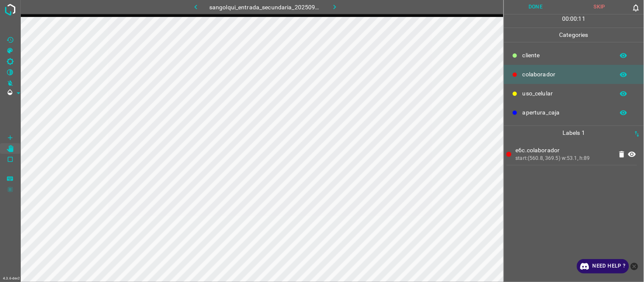
click at [552, 6] on button "Done" at bounding box center [536, 7] width 64 height 14
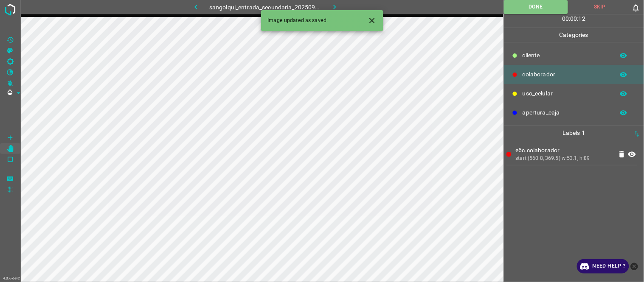
click at [336, 4] on icon "button" at bounding box center [334, 7] width 9 height 9
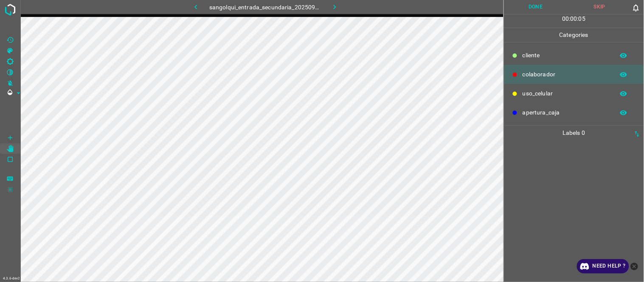
click at [605, 3] on button "Skip" at bounding box center [600, 7] width 64 height 14
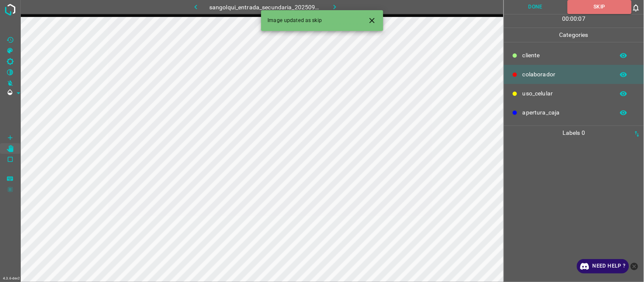
click at [331, 6] on icon "button" at bounding box center [334, 7] width 9 height 9
click at [11, 133] on Draw"] "[Space] Draw" at bounding box center [10, 138] width 20 height 11
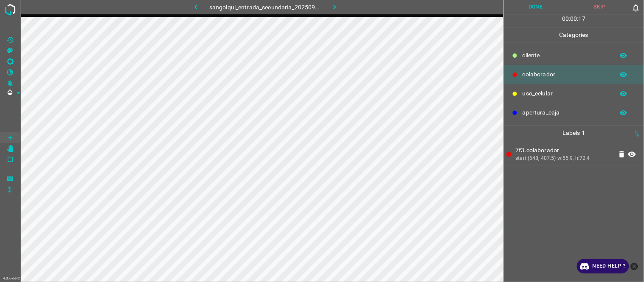
click at [528, 5] on button "Done" at bounding box center [536, 7] width 64 height 14
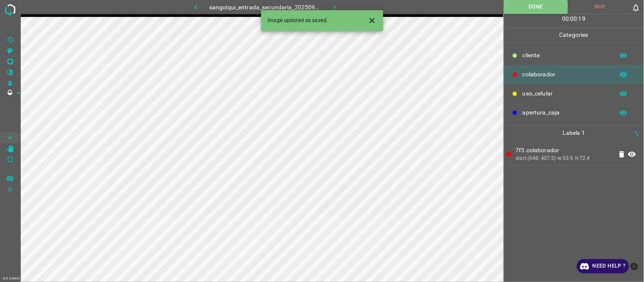
click at [338, 7] on icon "button" at bounding box center [334, 7] width 9 height 9
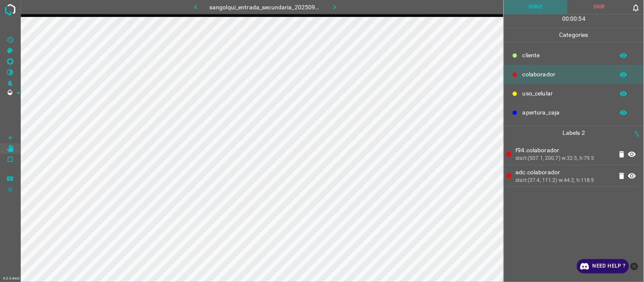
click at [546, 6] on button "Done" at bounding box center [536, 7] width 64 height 14
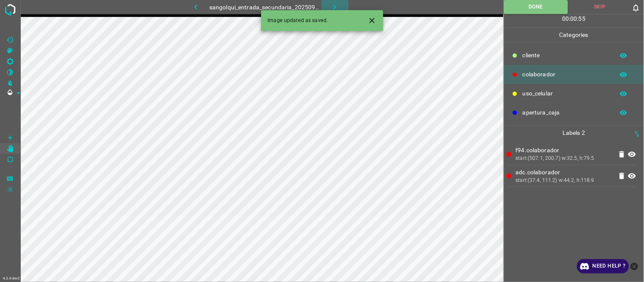
click at [333, 3] on icon "button" at bounding box center [334, 7] width 9 height 9
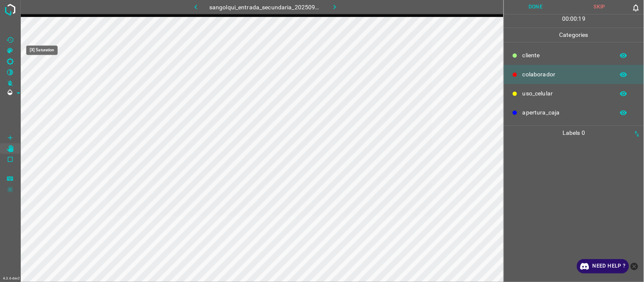
click at [14, 54] on Saturation"] "[X] Saturation" at bounding box center [10, 50] width 20 height 11
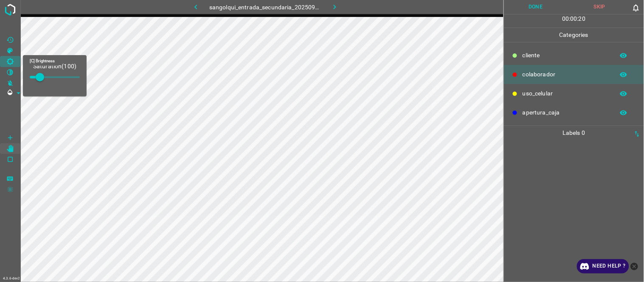
click at [15, 59] on Brightness"] "[C] Brightness" at bounding box center [10, 61] width 20 height 11
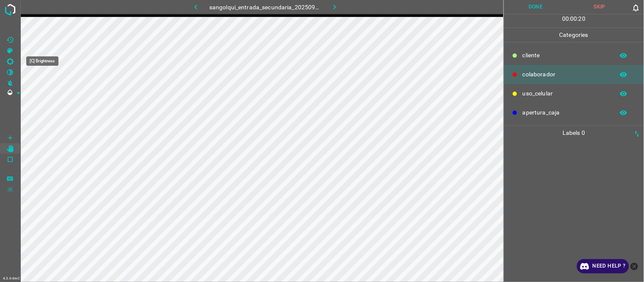
click at [15, 64] on Brightness"] "[C] Brightness" at bounding box center [10, 61] width 20 height 11
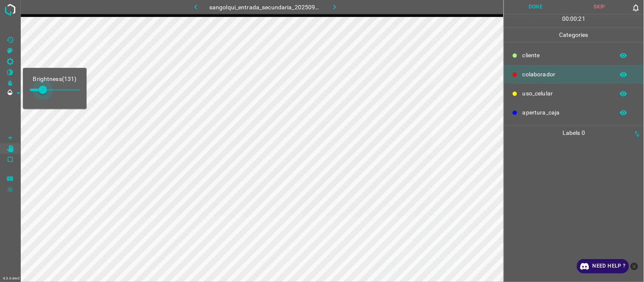
type input "178"
drag, startPoint x: 40, startPoint y: 94, endPoint x: 48, endPoint y: 94, distance: 7.6
click at [48, 94] on span at bounding box center [47, 90] width 8 height 8
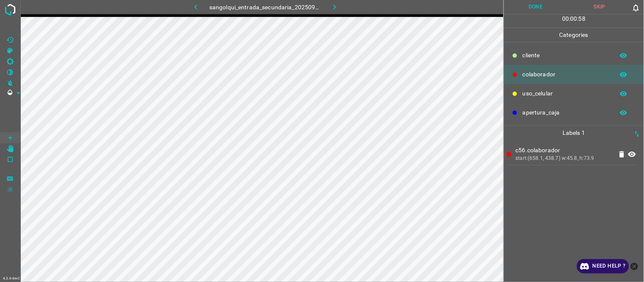
click at [633, 155] on icon at bounding box center [632, 155] width 10 height 10
click at [633, 155] on icon at bounding box center [633, 154] width 8 height 7
click at [633, 155] on icon at bounding box center [632, 155] width 10 height 10
click at [632, 155] on icon at bounding box center [633, 154] width 8 height 7
click at [629, 157] on icon at bounding box center [632, 155] width 10 height 10
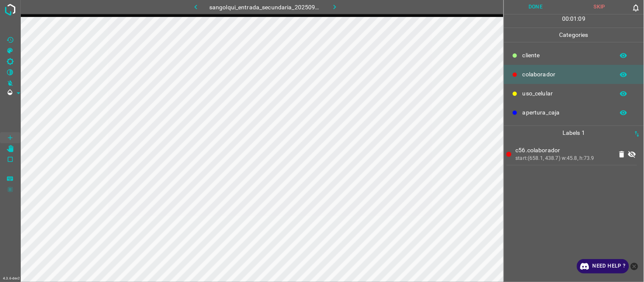
click at [546, 154] on p "c56.colaborador" at bounding box center [564, 150] width 97 height 9
click at [634, 158] on icon at bounding box center [632, 155] width 10 height 10
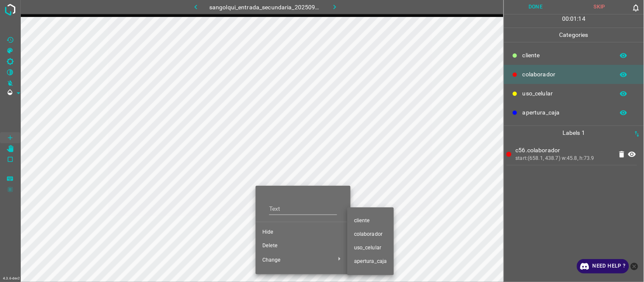
click at [367, 222] on span "cliente" at bounding box center [370, 221] width 33 height 8
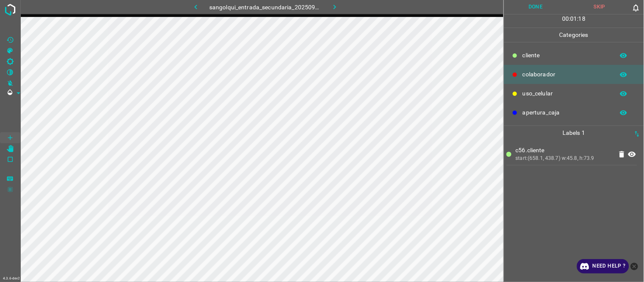
click at [579, 205] on div "c56.cliente start:(658.1, 438.7) w:45.8, h:73.9" at bounding box center [574, 211] width 135 height 142
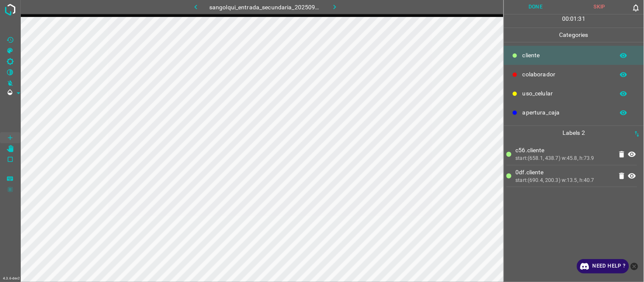
click at [535, 214] on div "c56.cliente start:(658.1, 438.7) w:45.8, h:73.9 0df.cliente start:(690.4, 200.3…" at bounding box center [574, 211] width 135 height 142
click at [11, 43] on icon "[Z] Restore Values" at bounding box center [10, 40] width 8 height 8
click at [531, 9] on button "Done" at bounding box center [536, 7] width 64 height 14
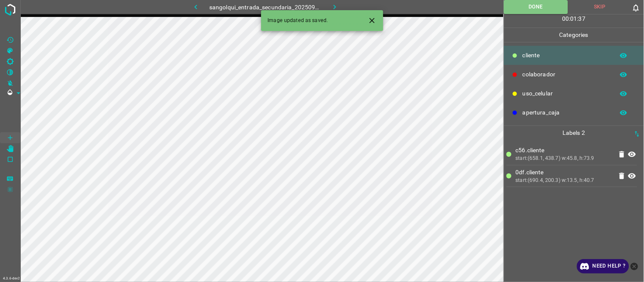
click at [336, 3] on icon "button" at bounding box center [334, 7] width 9 height 9
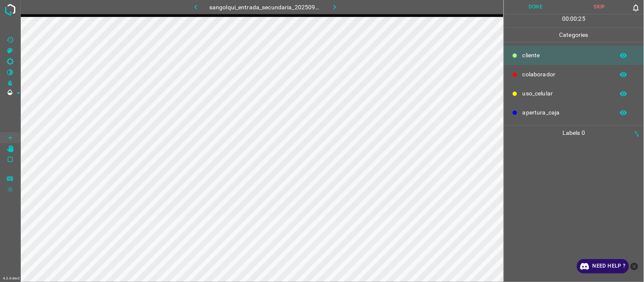
click at [545, 160] on div at bounding box center [574, 211] width 135 height 142
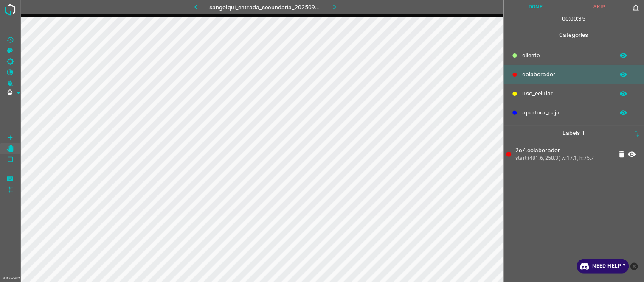
click at [519, 6] on button "Done" at bounding box center [536, 7] width 64 height 14
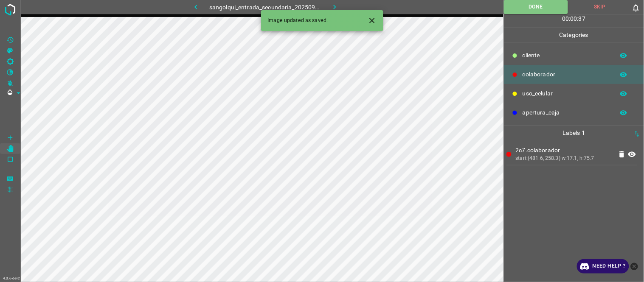
click at [330, 4] on icon "button" at bounding box center [334, 7] width 9 height 9
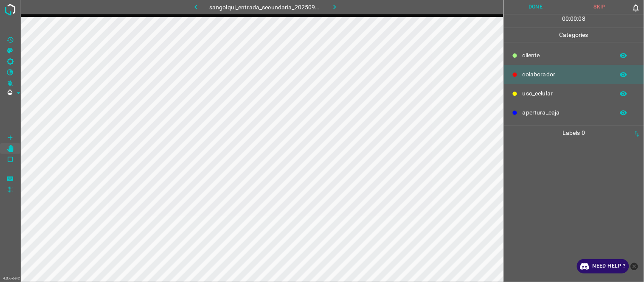
click at [604, 3] on button "Skip" at bounding box center [600, 7] width 64 height 14
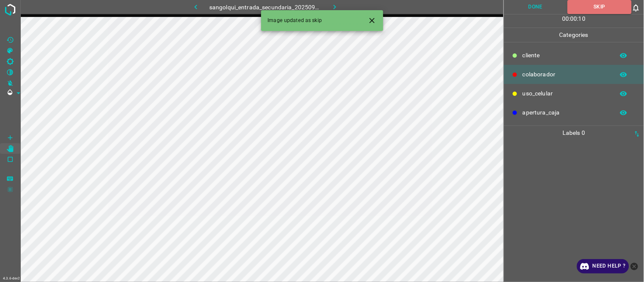
click at [336, 5] on icon "button" at bounding box center [334, 7] width 9 height 9
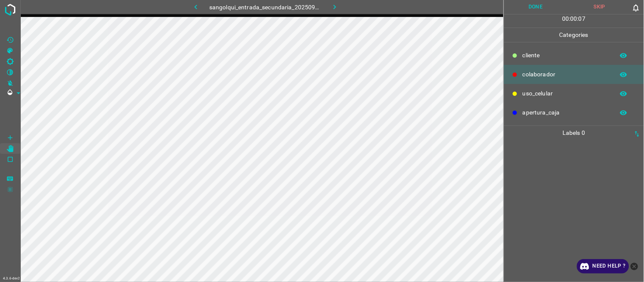
click at [602, 4] on button "Skip" at bounding box center [600, 7] width 64 height 14
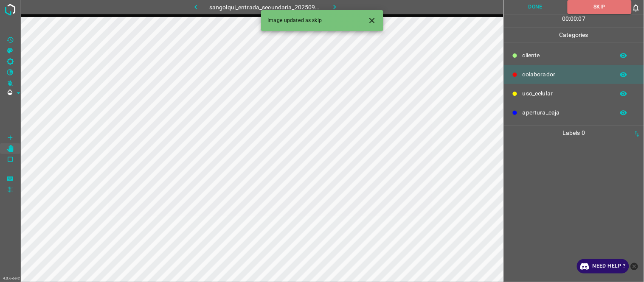
drag, startPoint x: 339, startPoint y: 7, endPoint x: 334, endPoint y: 8, distance: 4.7
click at [338, 7] on button "button" at bounding box center [335, 7] width 27 height 14
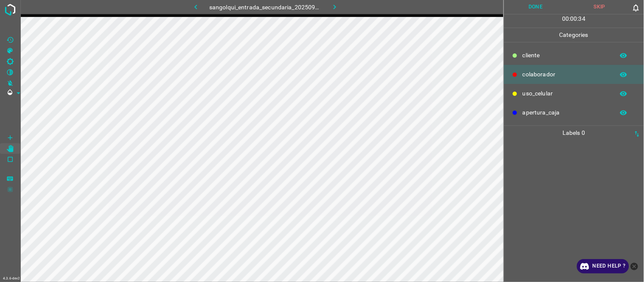
click at [604, 6] on button "Skip" at bounding box center [600, 7] width 64 height 14
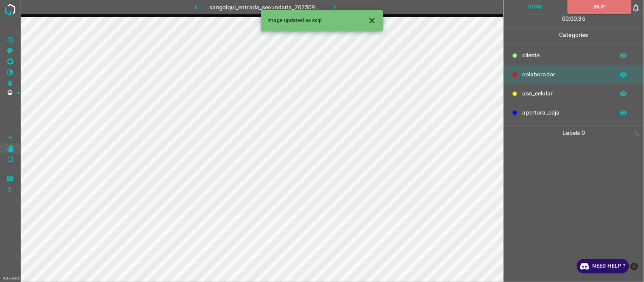
click at [338, 9] on icon "button" at bounding box center [334, 7] width 9 height 9
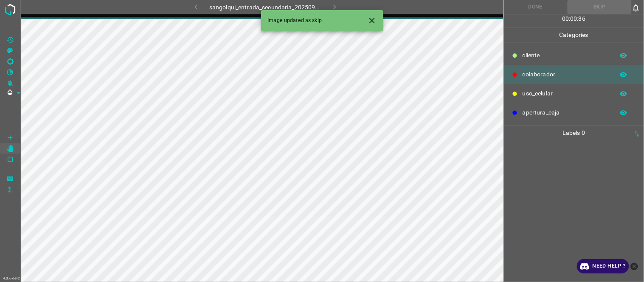
click at [368, 21] on icon "Close" at bounding box center [372, 20] width 9 height 9
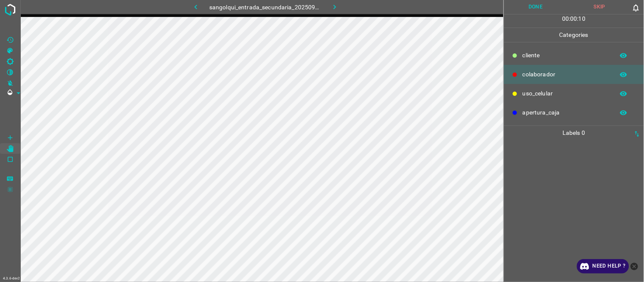
click at [598, 8] on button "Skip" at bounding box center [600, 7] width 64 height 14
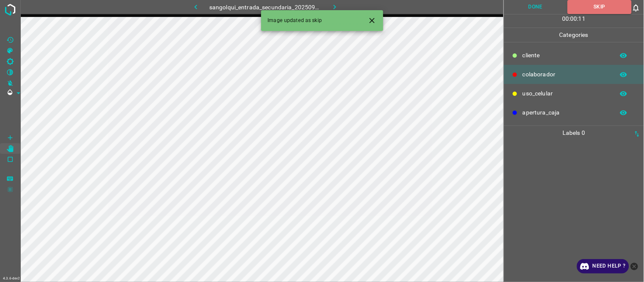
click at [334, 6] on icon "button" at bounding box center [335, 7] width 3 height 5
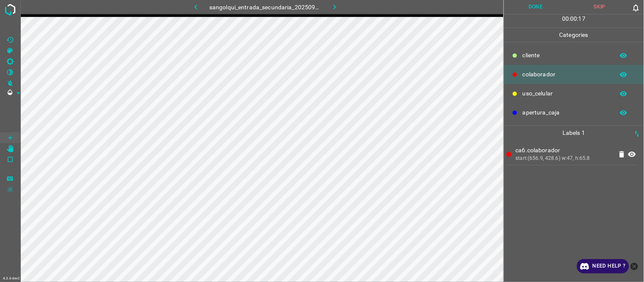
click at [540, 5] on button "Done" at bounding box center [536, 7] width 64 height 14
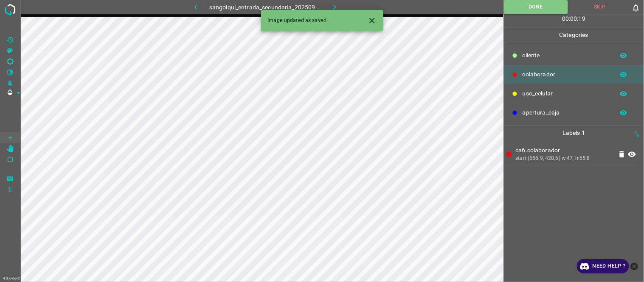
click at [337, 4] on icon "button" at bounding box center [334, 7] width 9 height 9
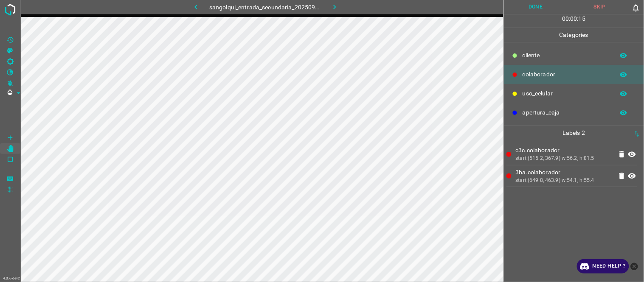
click at [522, 6] on button "Done" at bounding box center [536, 7] width 64 height 14
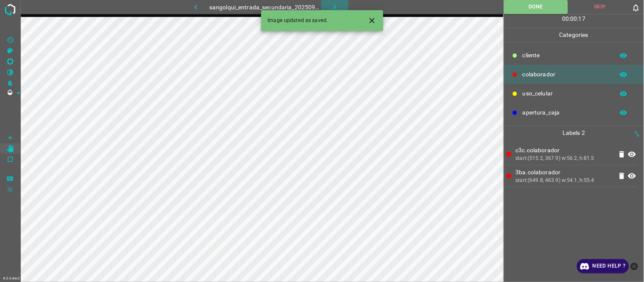
click at [336, 3] on icon "button" at bounding box center [334, 7] width 9 height 9
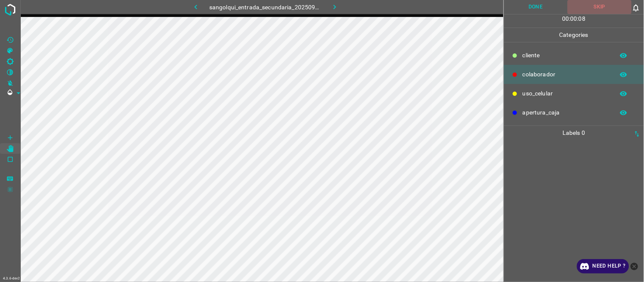
drag, startPoint x: 590, startPoint y: 6, endPoint x: 458, endPoint y: 10, distance: 132.6
click at [589, 8] on button "Skip" at bounding box center [600, 7] width 64 height 14
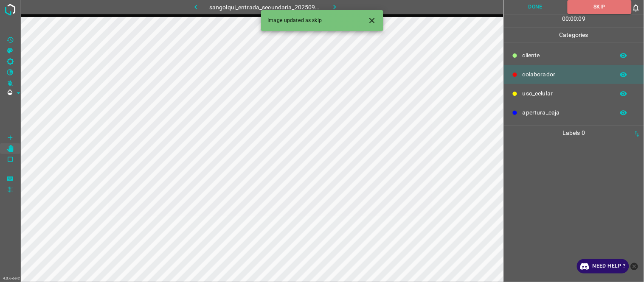
click at [337, 11] on div "Image updated as skip" at bounding box center [322, 20] width 122 height 21
click at [336, 10] on div "Image updated as skip" at bounding box center [322, 20] width 122 height 21
click at [333, 1] on button "button" at bounding box center [335, 7] width 27 height 14
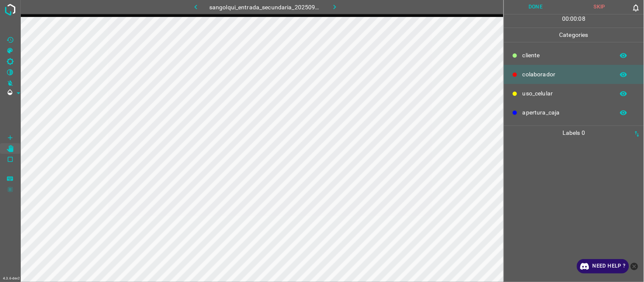
click at [594, 9] on button "Skip" at bounding box center [600, 7] width 64 height 14
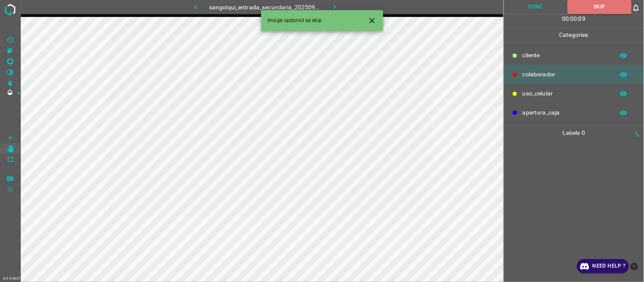
click at [334, 6] on icon "button" at bounding box center [335, 7] width 3 height 5
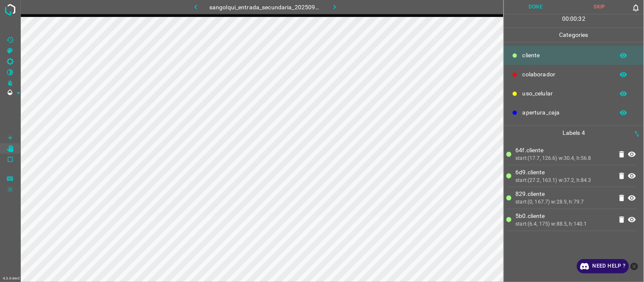
click at [531, 7] on button "Done" at bounding box center [536, 7] width 64 height 14
click at [527, 7] on button "Done" at bounding box center [536, 7] width 64 height 14
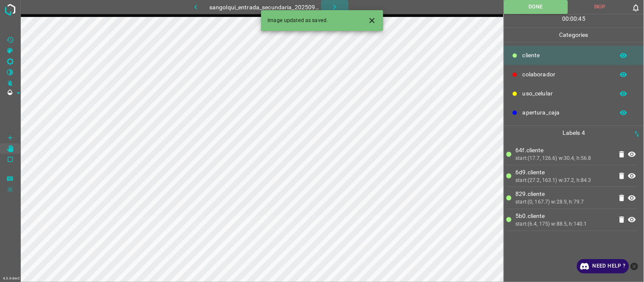
click at [336, 5] on icon "button" at bounding box center [334, 7] width 9 height 9
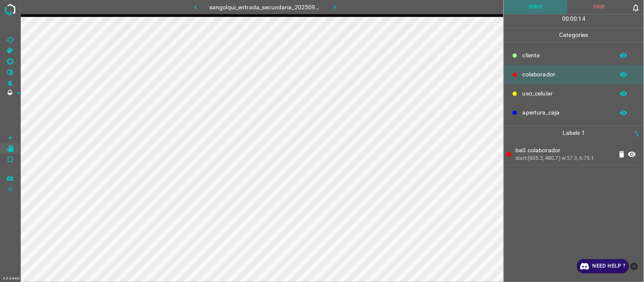
click at [543, 6] on button "Done" at bounding box center [536, 7] width 64 height 14
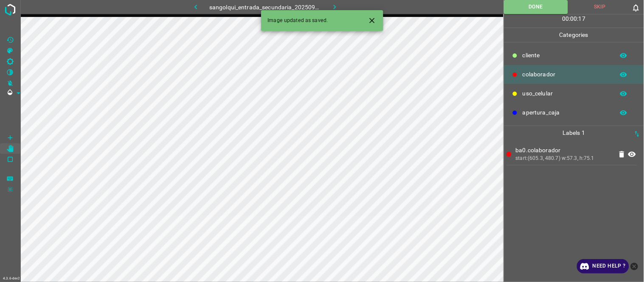
click at [376, 21] on icon "Close" at bounding box center [372, 20] width 9 height 9
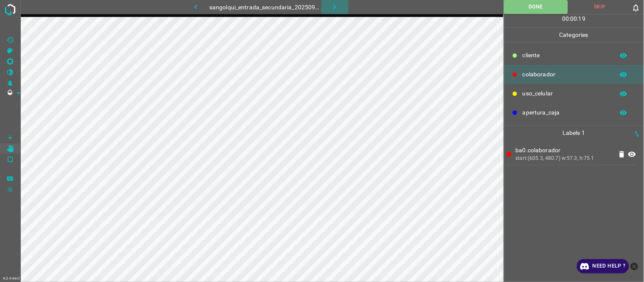
drag, startPoint x: 334, startPoint y: 9, endPoint x: 339, endPoint y: 9, distance: 4.7
click at [337, 9] on icon "button" at bounding box center [334, 7] width 9 height 9
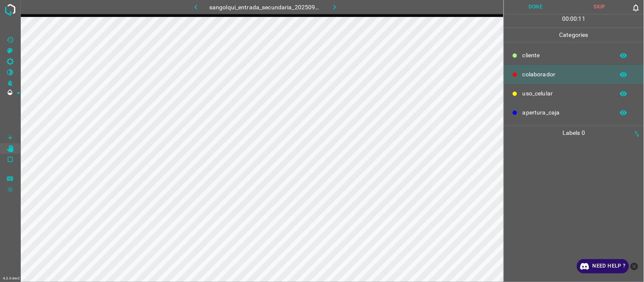
click at [607, 9] on button "Skip" at bounding box center [600, 7] width 64 height 14
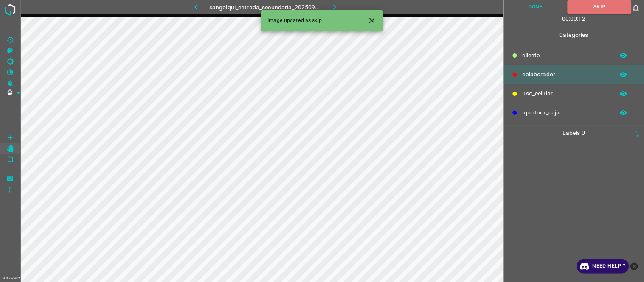
click at [336, 6] on icon "button" at bounding box center [334, 7] width 9 height 9
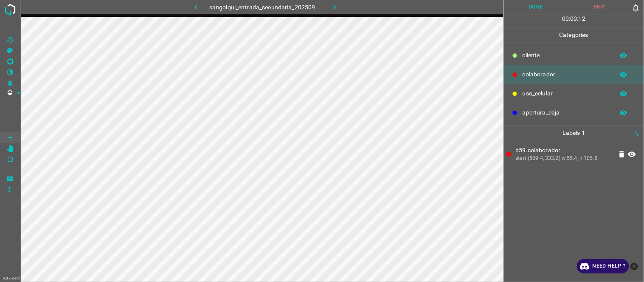
click at [540, 8] on button "Done" at bounding box center [536, 7] width 64 height 14
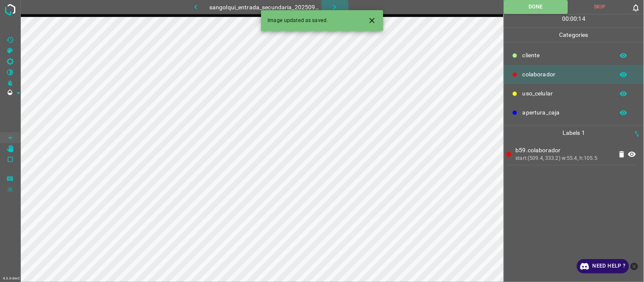
click at [336, 7] on icon "button" at bounding box center [334, 7] width 9 height 9
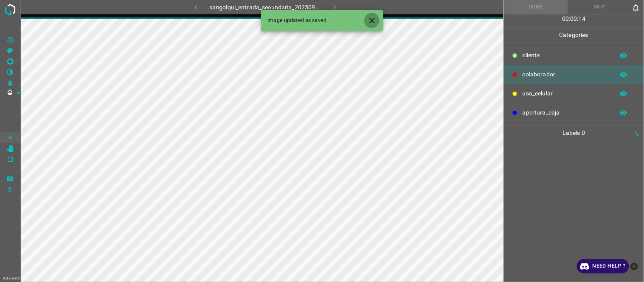
click at [371, 23] on icon "Close" at bounding box center [372, 20] width 9 height 9
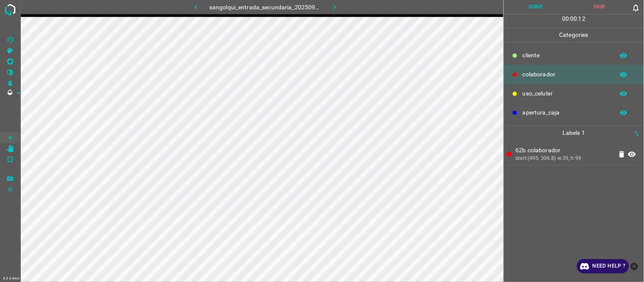
click at [565, 215] on div "62b.colaborador start:(495, 306.8) w:39, h:99" at bounding box center [574, 211] width 135 height 142
click at [527, 4] on button "Done" at bounding box center [536, 7] width 64 height 14
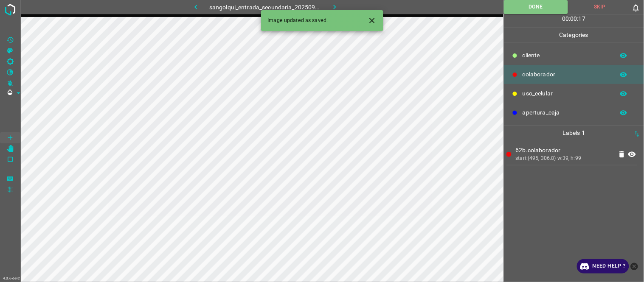
click at [337, 5] on icon "button" at bounding box center [334, 7] width 9 height 9
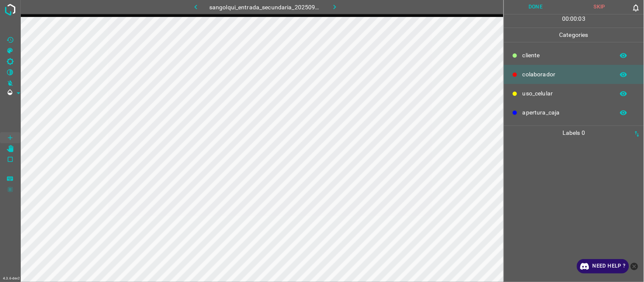
click at [562, 162] on div at bounding box center [574, 211] width 135 height 142
click at [601, 3] on button "Skip" at bounding box center [600, 7] width 64 height 14
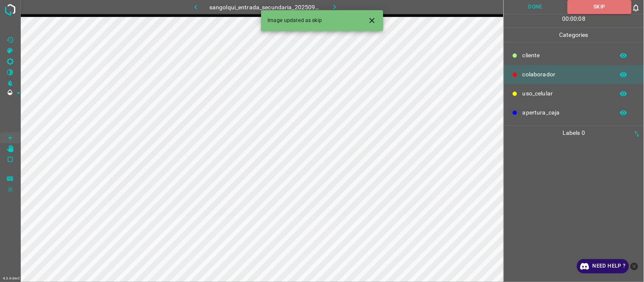
click at [337, 5] on icon "button" at bounding box center [334, 7] width 9 height 9
click at [571, 172] on div at bounding box center [574, 211] width 135 height 142
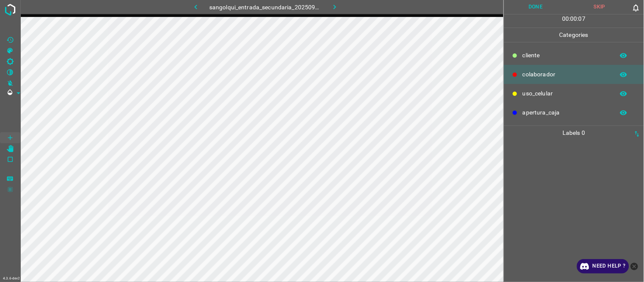
click at [604, 7] on button "Skip" at bounding box center [600, 7] width 64 height 14
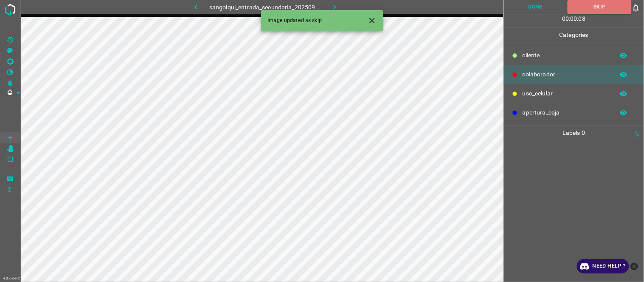
click at [338, 5] on icon "button" at bounding box center [334, 7] width 9 height 9
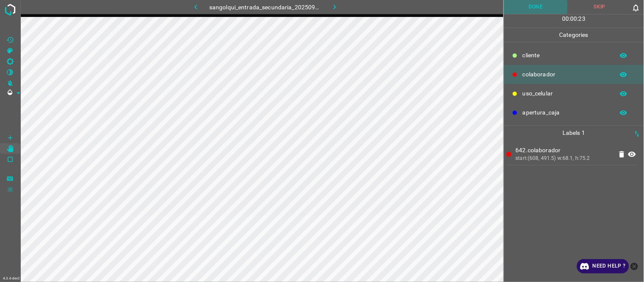
drag, startPoint x: 527, startPoint y: 9, endPoint x: 364, endPoint y: 10, distance: 162.7
click at [526, 9] on button "Done" at bounding box center [536, 7] width 64 height 14
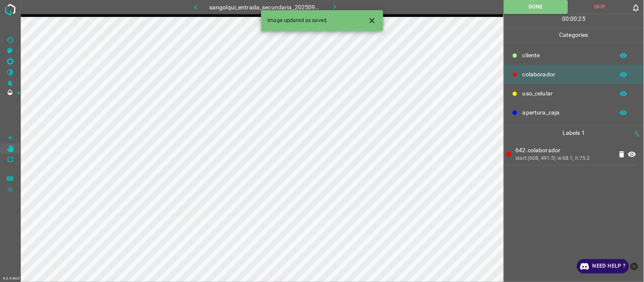
click at [334, 1] on button "button" at bounding box center [335, 7] width 27 height 14
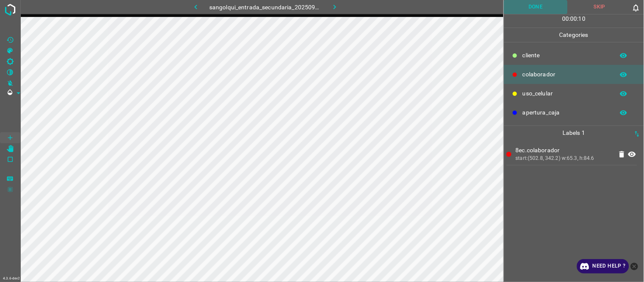
click at [533, 6] on button "Done" at bounding box center [536, 7] width 64 height 14
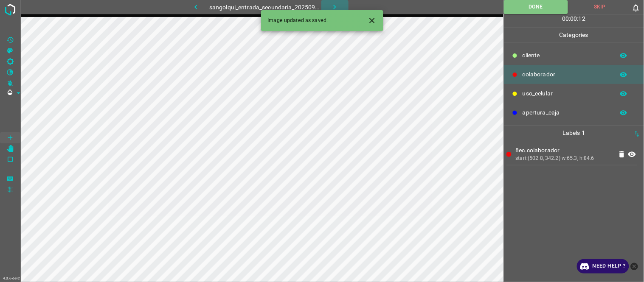
click at [330, 1] on button "button" at bounding box center [335, 7] width 27 height 14
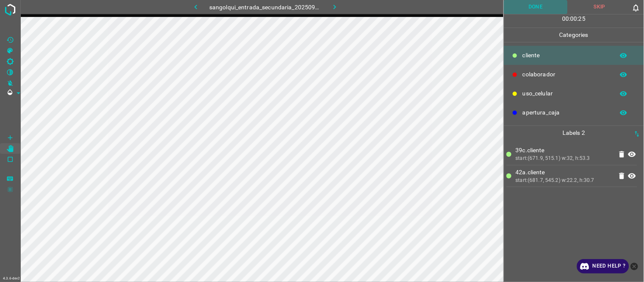
click at [521, 7] on button "Done" at bounding box center [536, 7] width 64 height 14
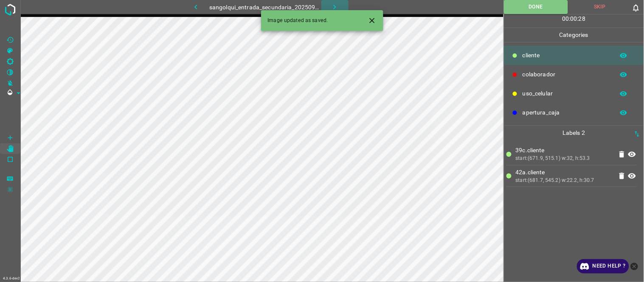
click at [333, 6] on icon "button" at bounding box center [334, 7] width 9 height 9
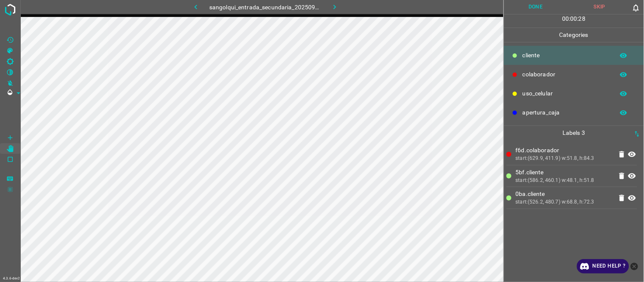
click at [542, 9] on button "Done" at bounding box center [536, 7] width 64 height 14
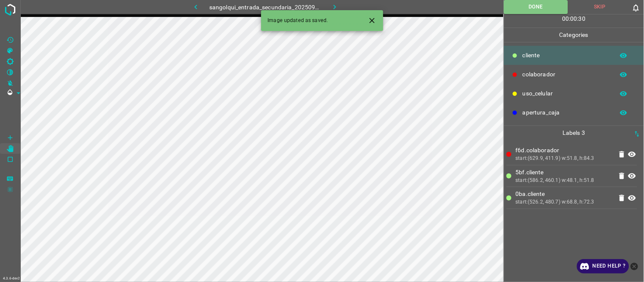
click at [332, 6] on icon "button" at bounding box center [334, 7] width 9 height 9
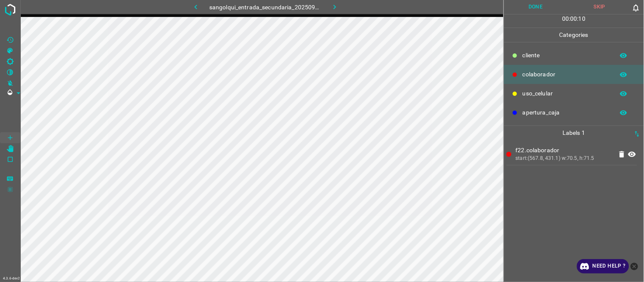
click at [557, 200] on div "f22.colaborador start:(567.8, 431.1) w:70.5, h:71.5" at bounding box center [574, 211] width 135 height 142
click at [539, 6] on button "Done" at bounding box center [536, 7] width 64 height 14
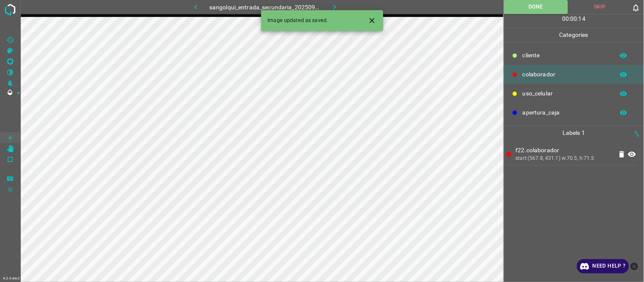
click at [338, 7] on icon "button" at bounding box center [334, 7] width 9 height 9
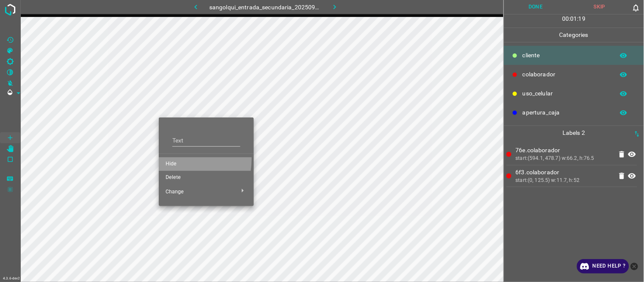
click at [178, 159] on li "Hide" at bounding box center [206, 165] width 95 height 14
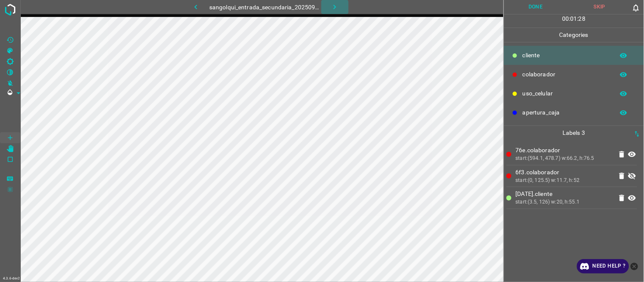
click at [336, 7] on icon "button" at bounding box center [335, 7] width 3 height 5
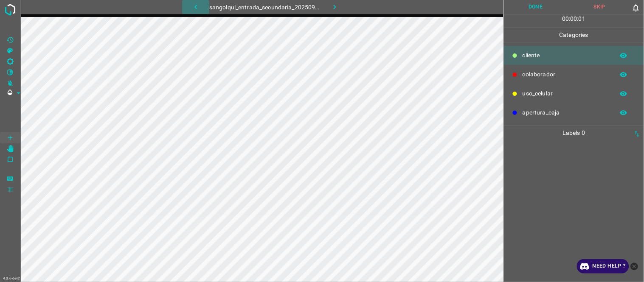
click at [192, 5] on icon "button" at bounding box center [196, 7] width 9 height 9
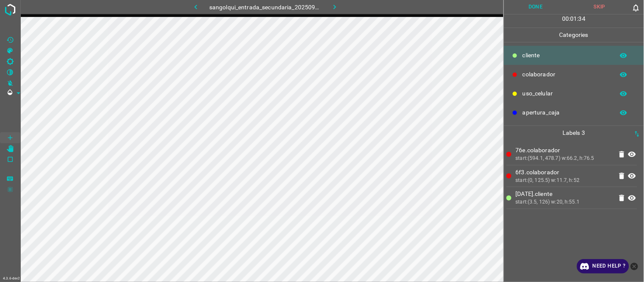
click at [632, 176] on icon at bounding box center [633, 177] width 8 height 6
click at [632, 158] on icon at bounding box center [632, 155] width 10 height 10
click at [635, 197] on icon at bounding box center [633, 198] width 8 height 6
click at [633, 197] on icon at bounding box center [632, 198] width 10 height 10
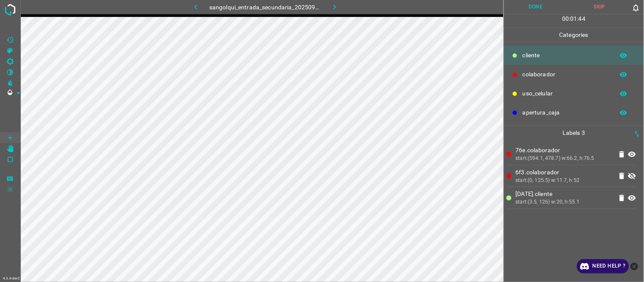
click at [632, 175] on icon at bounding box center [633, 176] width 8 height 7
click at [633, 198] on icon at bounding box center [633, 198] width 8 height 6
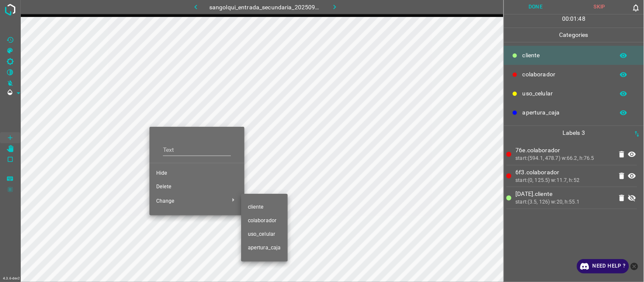
click at [262, 207] on span "cliente" at bounding box center [264, 208] width 33 height 8
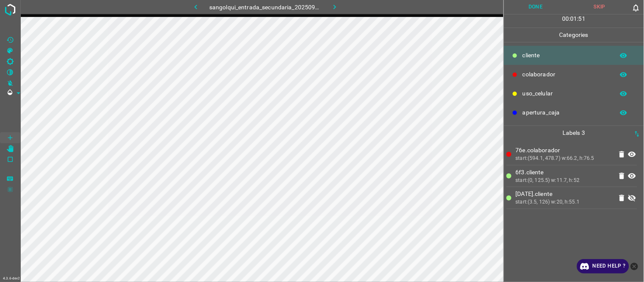
click at [635, 196] on icon at bounding box center [633, 198] width 8 height 7
click at [542, 6] on button "Done" at bounding box center [536, 7] width 64 height 14
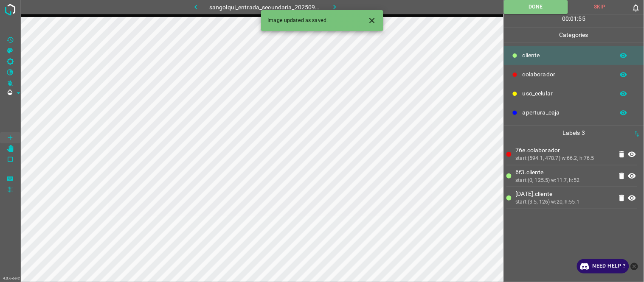
click at [329, 5] on button "button" at bounding box center [335, 7] width 27 height 14
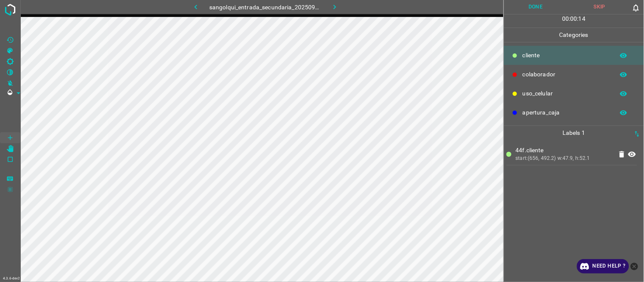
click at [541, 6] on button "Done" at bounding box center [536, 7] width 64 height 14
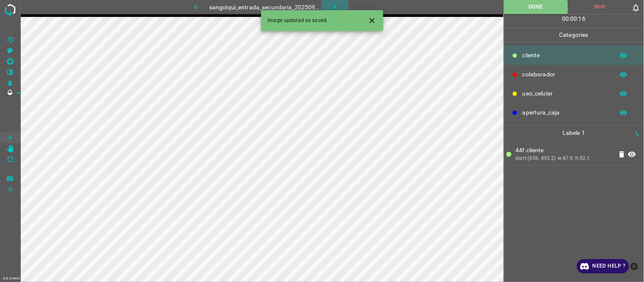
click at [336, 6] on icon "button" at bounding box center [334, 7] width 9 height 9
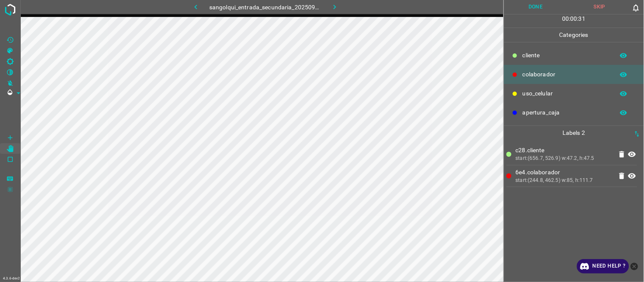
drag, startPoint x: 523, startPoint y: 3, endPoint x: 512, endPoint y: 6, distance: 11.8
click at [524, 3] on button "Done" at bounding box center [536, 7] width 64 height 14
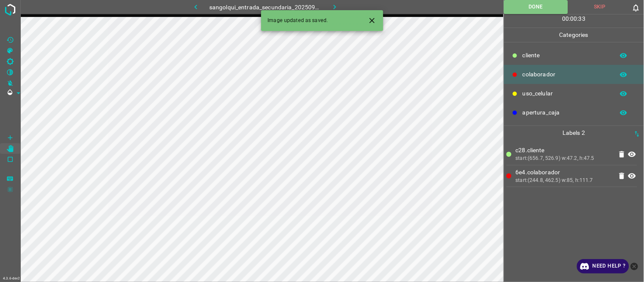
click at [336, 6] on icon "button" at bounding box center [334, 7] width 9 height 9
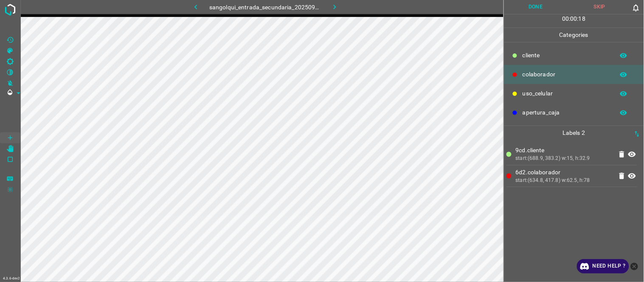
click at [534, 3] on button "Done" at bounding box center [536, 7] width 64 height 14
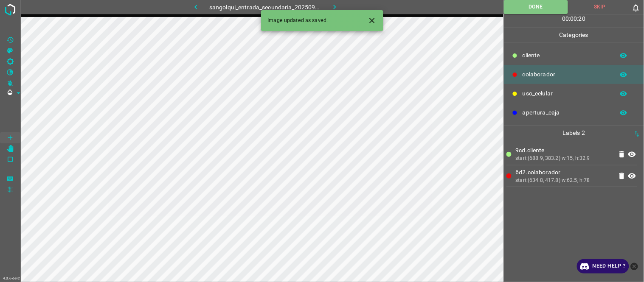
click at [551, 211] on div "9cd.cliente start:(688.9, 383.2) w:15, h:32.9 6d2.colaborador start:(634.8, 417…" at bounding box center [574, 211] width 135 height 142
click at [375, 26] on button "Close" at bounding box center [372, 21] width 16 height 16
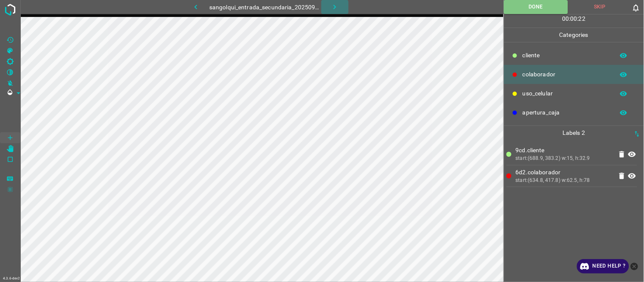
click at [339, 5] on icon "button" at bounding box center [334, 7] width 9 height 9
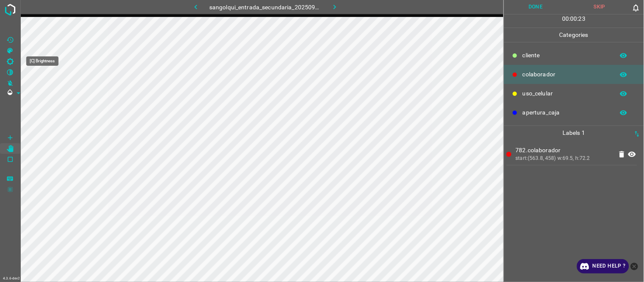
click at [14, 57] on Brightness"] "[C] Brightness" at bounding box center [10, 61] width 20 height 11
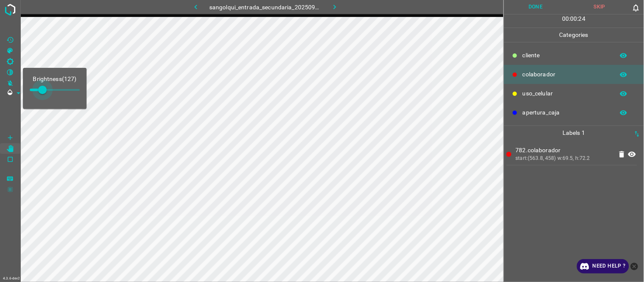
type input "153"
drag, startPoint x: 37, startPoint y: 92, endPoint x: 45, endPoint y: 91, distance: 7.7
click at [45, 91] on span at bounding box center [45, 90] width 8 height 8
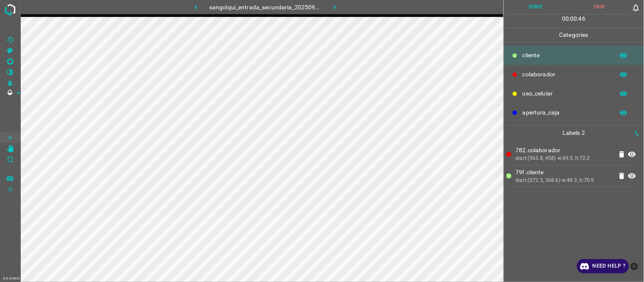
click at [550, 229] on div "782.colaborador start:(563.8, 458) w:69.5, h:72.2 79f.cliente start:(572.5, 368…" at bounding box center [574, 211] width 135 height 142
click at [633, 176] on icon at bounding box center [633, 177] width 8 height 6
click at [8, 62] on icon "[C] Brightness" at bounding box center [10, 61] width 7 height 7
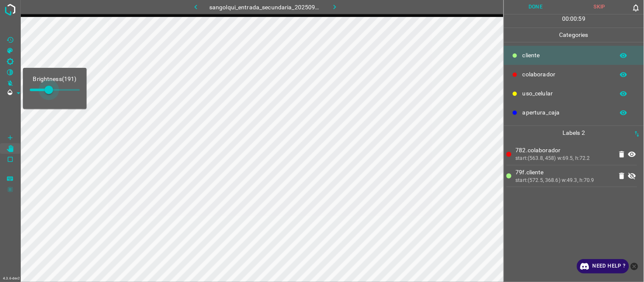
type input "259"
drag, startPoint x: 40, startPoint y: 91, endPoint x: 56, endPoint y: 91, distance: 15.3
click at [56, 91] on span at bounding box center [55, 90] width 8 height 8
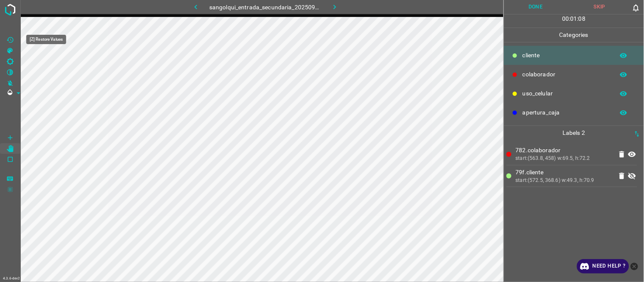
click at [15, 43] on Values"] "[Z] Restore Values" at bounding box center [10, 39] width 20 height 11
click at [635, 177] on icon at bounding box center [632, 176] width 10 height 10
click at [636, 177] on icon at bounding box center [632, 176] width 10 height 10
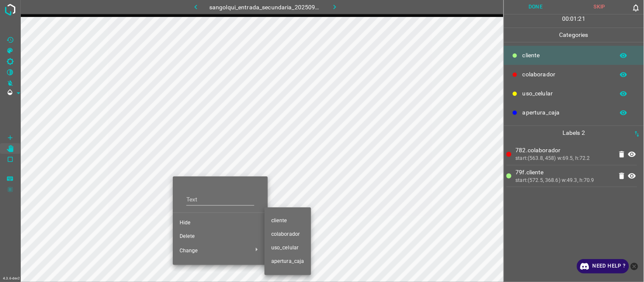
click at [285, 235] on span "colaborador" at bounding box center [287, 235] width 33 height 8
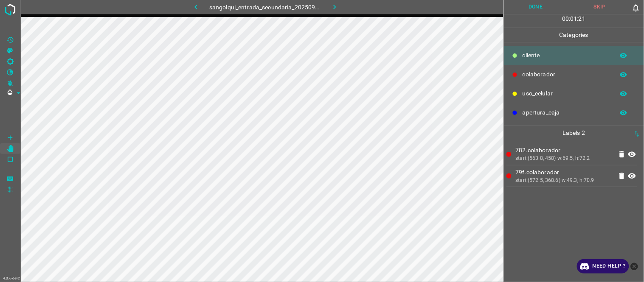
click at [617, 220] on div "782.colaborador start:(563.8, 458) w:69.5, h:72.2 79f.colaborador start:(572.5,…" at bounding box center [574, 211] width 135 height 142
click at [536, 9] on button "Done" at bounding box center [536, 7] width 64 height 14
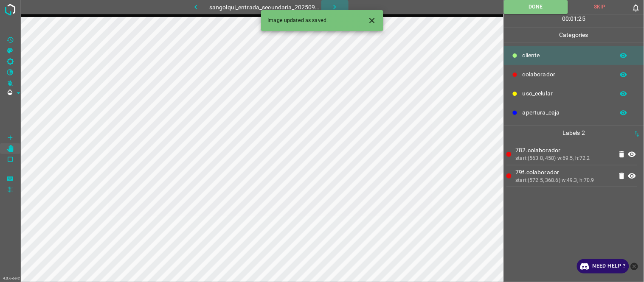
click at [336, 5] on icon "button" at bounding box center [334, 7] width 9 height 9
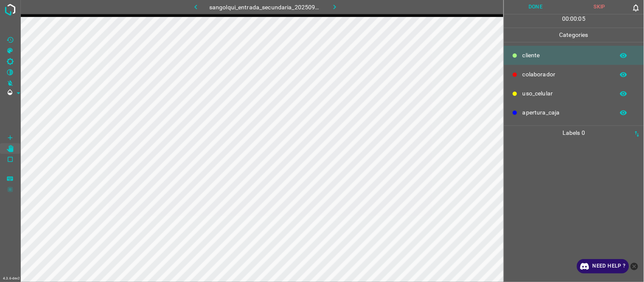
drag, startPoint x: 568, startPoint y: 179, endPoint x: 564, endPoint y: 179, distance: 4.7
click at [567, 179] on div at bounding box center [574, 211] width 135 height 142
click at [536, 3] on button "Done" at bounding box center [536, 7] width 64 height 14
click at [545, 4] on button "Done" at bounding box center [536, 7] width 64 height 14
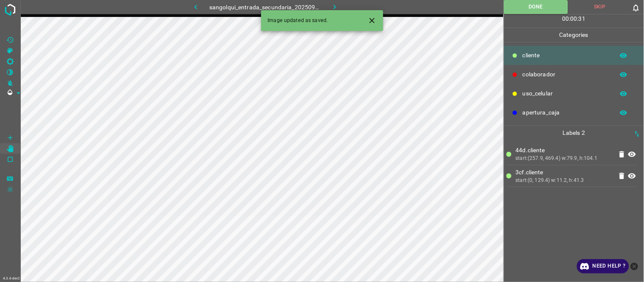
click at [336, 4] on icon "button" at bounding box center [334, 7] width 9 height 9
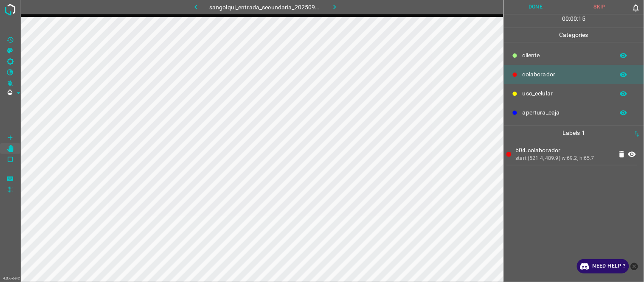
click at [523, 2] on button "Done" at bounding box center [536, 7] width 64 height 14
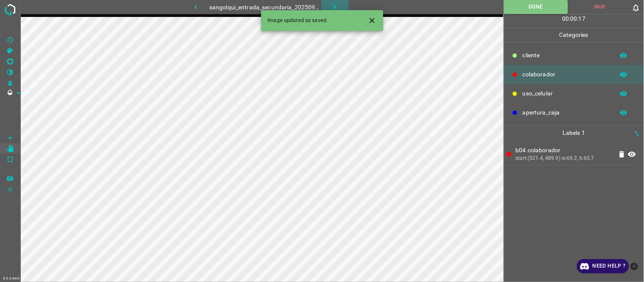
click at [333, 7] on icon "button" at bounding box center [334, 7] width 9 height 9
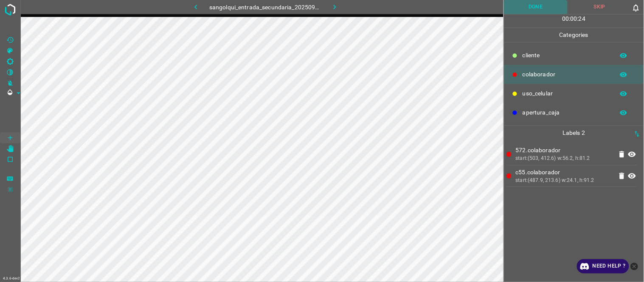
click at [524, 5] on button "Done" at bounding box center [536, 7] width 64 height 14
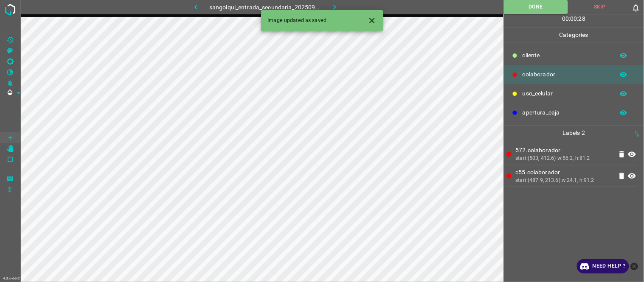
click at [376, 18] on icon "Close" at bounding box center [372, 20] width 9 height 9
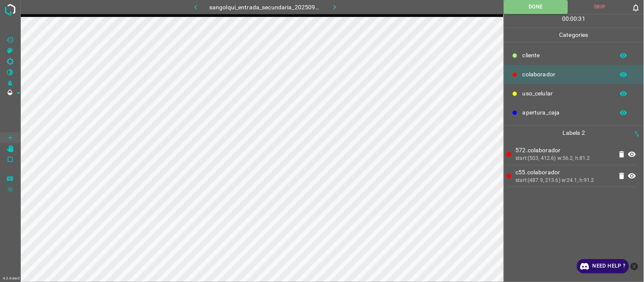
click at [332, 6] on icon "button" at bounding box center [334, 7] width 9 height 9
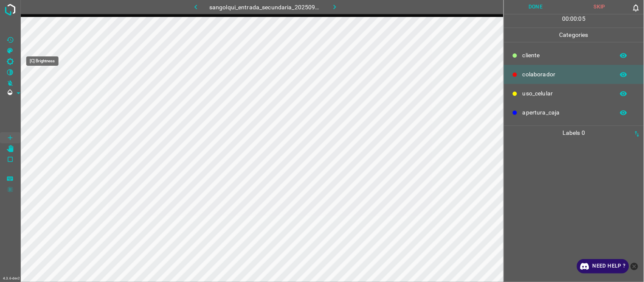
click at [11, 59] on icon "[C] Brightness" at bounding box center [10, 61] width 7 height 7
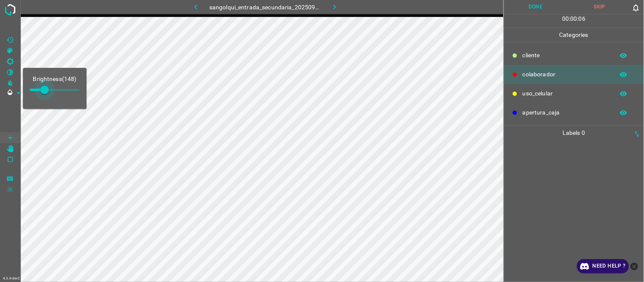
drag, startPoint x: 40, startPoint y: 89, endPoint x: 45, endPoint y: 89, distance: 4.7
click at [45, 89] on span at bounding box center [44, 90] width 8 height 8
type input "233"
drag, startPoint x: 45, startPoint y: 89, endPoint x: 53, endPoint y: 89, distance: 8.5
click at [53, 89] on span at bounding box center [51, 90] width 8 height 8
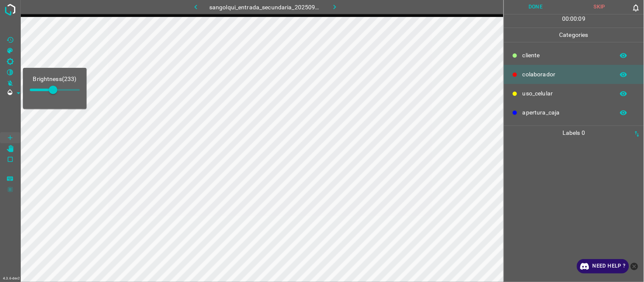
click at [579, 173] on div at bounding box center [574, 211] width 135 height 142
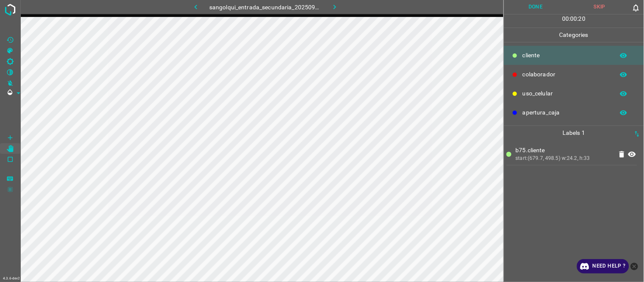
click at [11, 37] on icon "[Z] Restore Values" at bounding box center [10, 40] width 6 height 6
click at [634, 153] on icon at bounding box center [632, 155] width 10 height 10
click at [14, 64] on icon "[C] Brightness" at bounding box center [10, 62] width 8 height 8
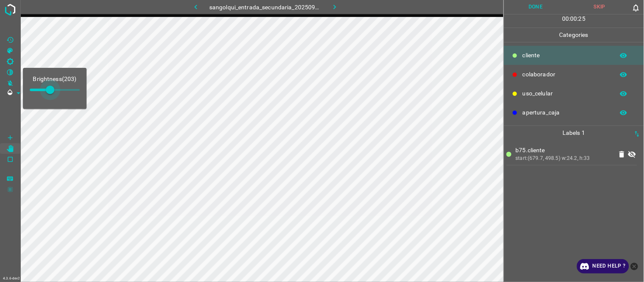
type input "263"
drag, startPoint x: 38, startPoint y: 91, endPoint x: 56, endPoint y: 92, distance: 17.9
click at [56, 92] on span at bounding box center [56, 90] width 8 height 8
click at [193, 5] on icon "button" at bounding box center [196, 7] width 9 height 9
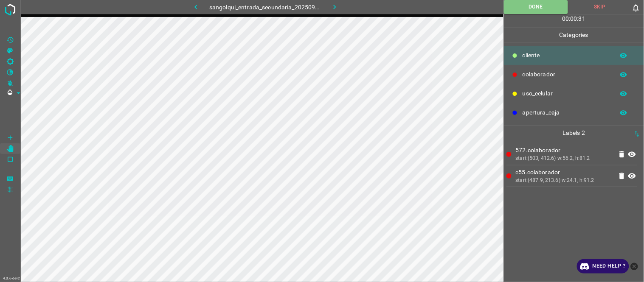
click at [338, 3] on icon "button" at bounding box center [334, 7] width 9 height 9
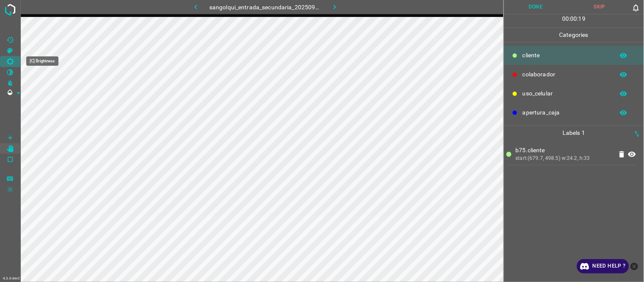
click at [14, 60] on Brightness"] "[C] Brightness" at bounding box center [10, 61] width 20 height 11
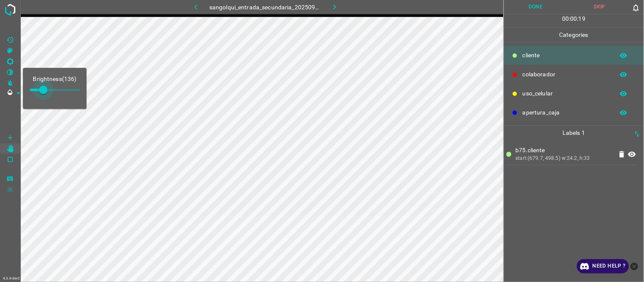
type input "161"
click at [46, 94] on span at bounding box center [46, 90] width 8 height 8
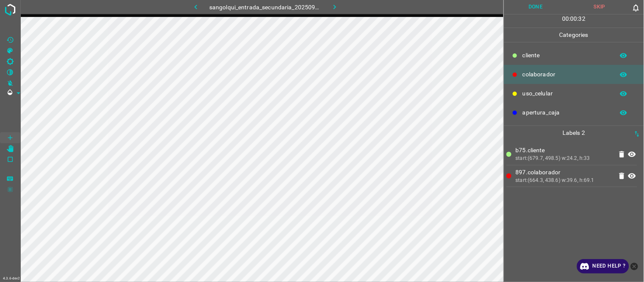
click at [537, 5] on button "Done" at bounding box center [536, 7] width 64 height 14
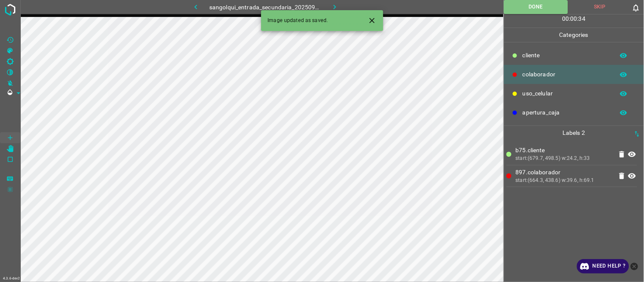
click at [339, 8] on icon "button" at bounding box center [334, 7] width 9 height 9
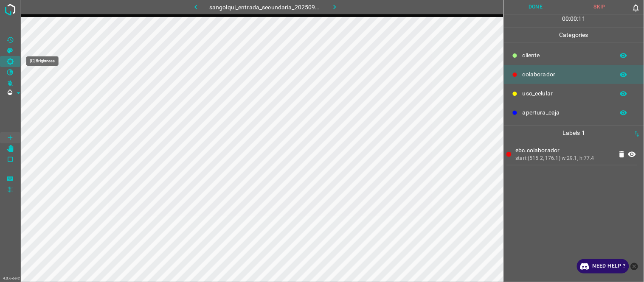
click at [12, 64] on icon "[C] Brightness" at bounding box center [10, 61] width 7 height 7
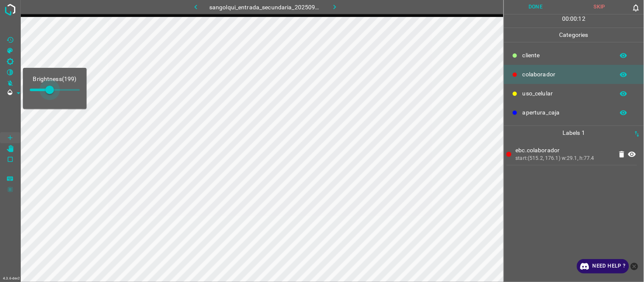
type input "220"
drag, startPoint x: 40, startPoint y: 89, endPoint x: 52, endPoint y: 93, distance: 12.0
click at [52, 93] on span at bounding box center [52, 90] width 8 height 8
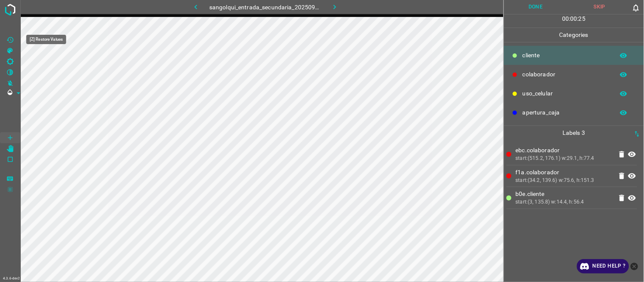
click at [15, 41] on Values"] "[Z] Restore Values" at bounding box center [10, 39] width 20 height 11
click at [0, 34] on Values"] "[Z] Restore Values" at bounding box center [10, 39] width 20 height 11
click at [8, 37] on icon "[Z] Restore Values" at bounding box center [10, 40] width 8 height 8
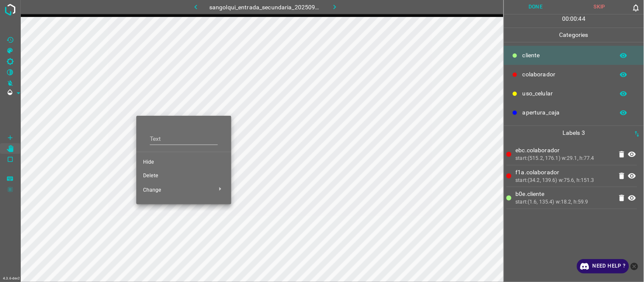
click at [164, 161] on span "Hide" at bounding box center [184, 163] width 82 height 8
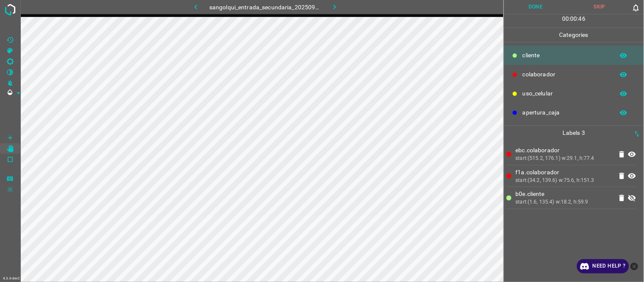
click at [0, 34] on Values"] "[Z] Restore Values" at bounding box center [10, 39] width 20 height 11
drag, startPoint x: 537, startPoint y: 6, endPoint x: 432, endPoint y: 10, distance: 105.0
click at [536, 5] on button "Done" at bounding box center [536, 7] width 64 height 14
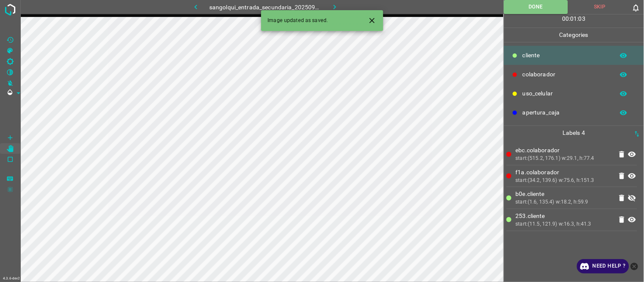
click at [633, 196] on icon at bounding box center [633, 198] width 8 height 7
click at [332, 6] on icon "button" at bounding box center [334, 7] width 9 height 9
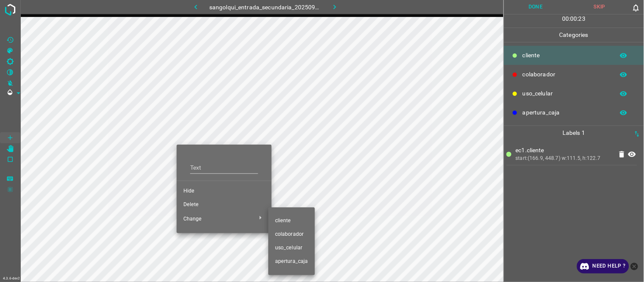
click at [289, 234] on span "colaborador" at bounding box center [291, 235] width 33 height 8
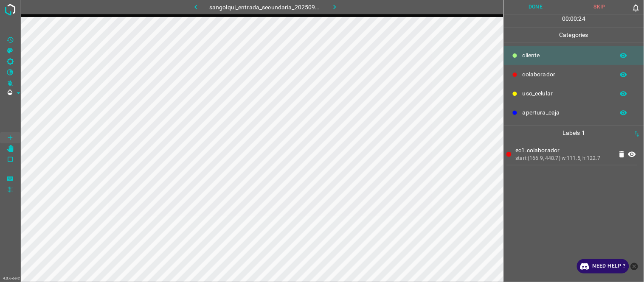
click at [557, 200] on div "ec1.colaborador start:(166.9, 448.7) w:111.5, h:122.7" at bounding box center [574, 211] width 135 height 142
click at [520, 9] on button "Done" at bounding box center [536, 7] width 64 height 14
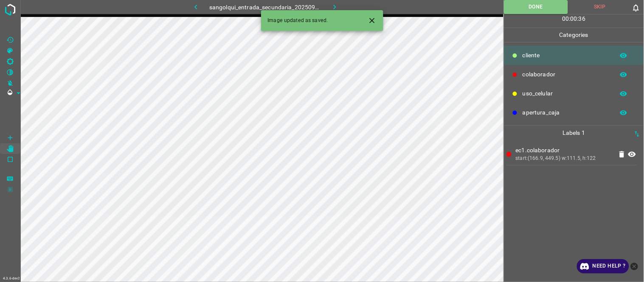
click at [330, 5] on icon "button" at bounding box center [334, 7] width 9 height 9
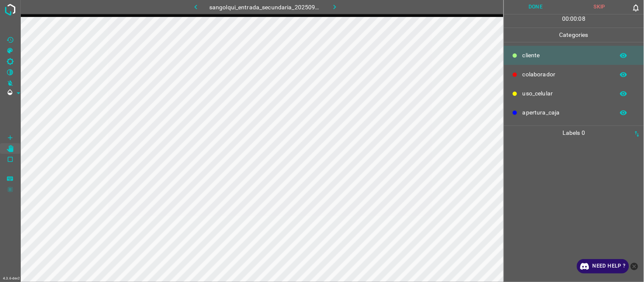
click at [547, 6] on button "Done" at bounding box center [536, 7] width 64 height 14
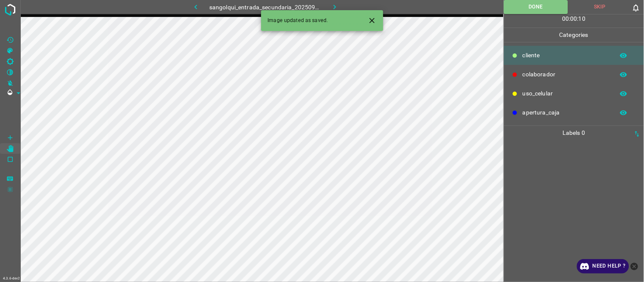
click at [340, 5] on button "button" at bounding box center [335, 7] width 27 height 14
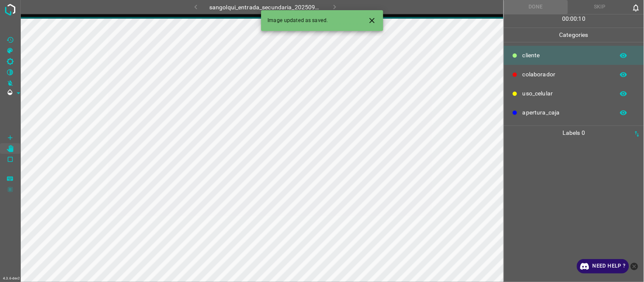
click at [377, 24] on button "Close" at bounding box center [372, 21] width 16 height 16
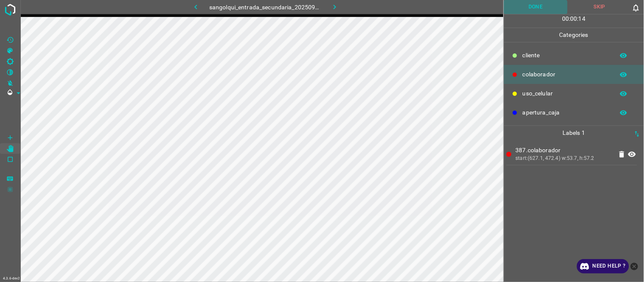
click at [550, 5] on button "Done" at bounding box center [536, 7] width 64 height 14
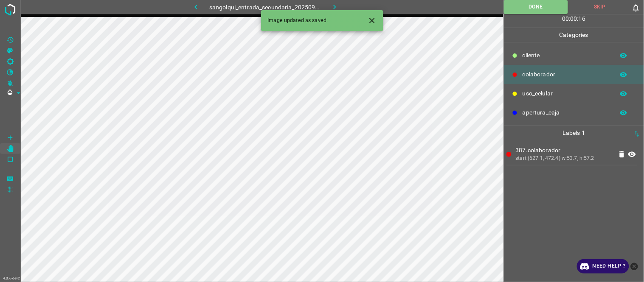
click at [375, 20] on icon "Close" at bounding box center [372, 20] width 9 height 9
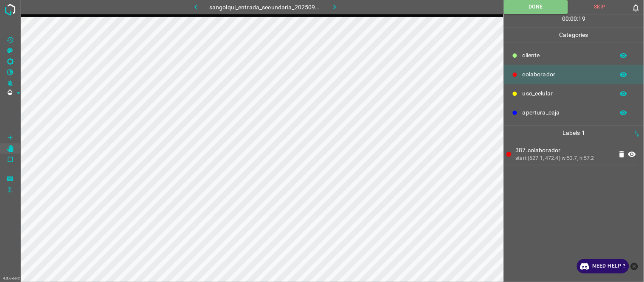
click at [337, 5] on icon "button" at bounding box center [334, 7] width 9 height 9
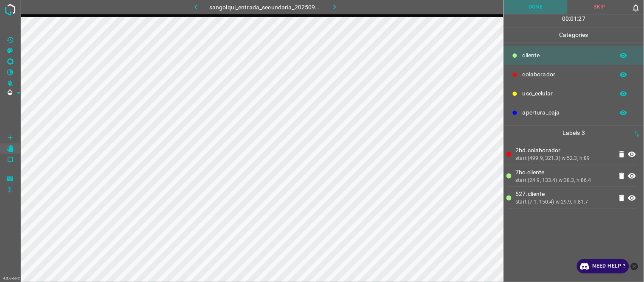
click at [536, 6] on button "Done" at bounding box center [536, 7] width 64 height 14
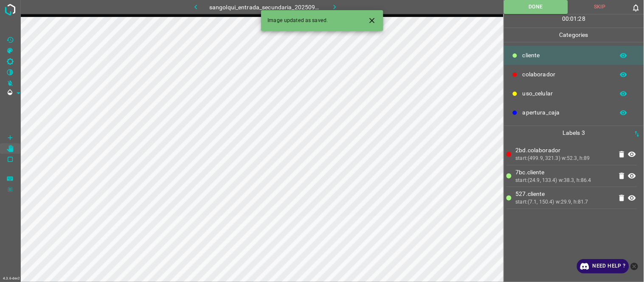
click at [333, 3] on icon "button" at bounding box center [334, 7] width 9 height 9
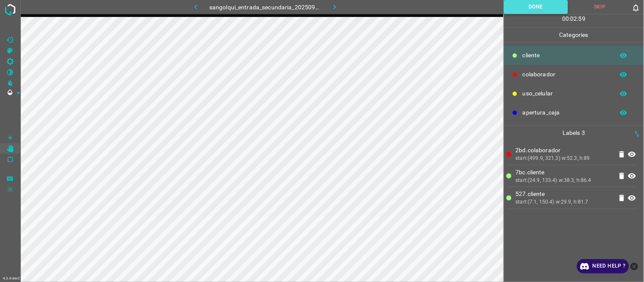
click at [541, 9] on button "Done" at bounding box center [536, 7] width 64 height 14
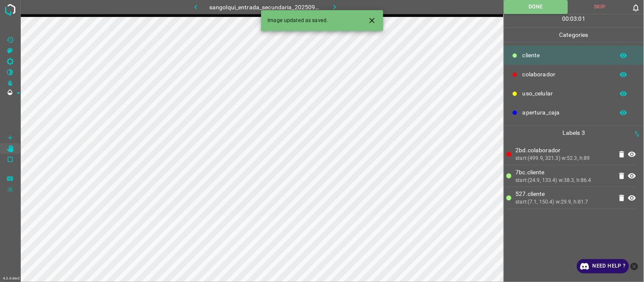
click at [374, 23] on icon "Close" at bounding box center [372, 20] width 9 height 9
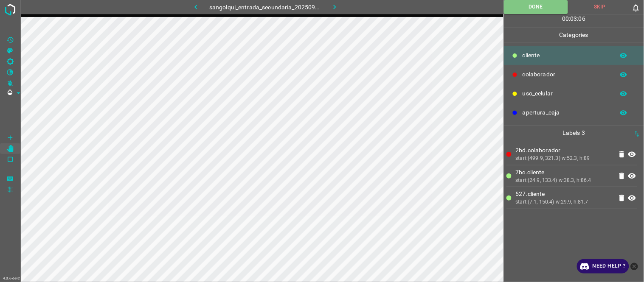
click at [334, 8] on icon "button" at bounding box center [334, 7] width 9 height 9
click at [10, 11] on img at bounding box center [10, 9] width 15 height 15
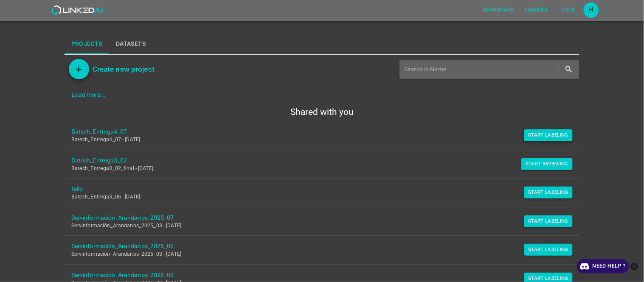
click at [531, 134] on button "Start Labeling" at bounding box center [549, 136] width 49 height 12
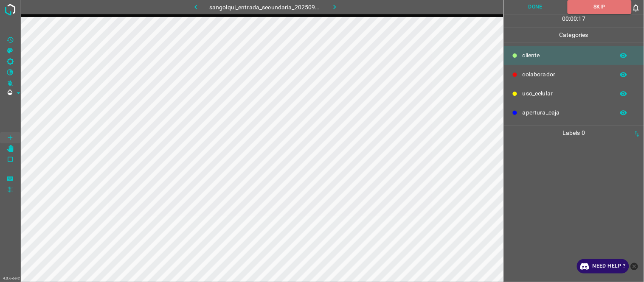
click at [327, 6] on button "button" at bounding box center [335, 7] width 27 height 14
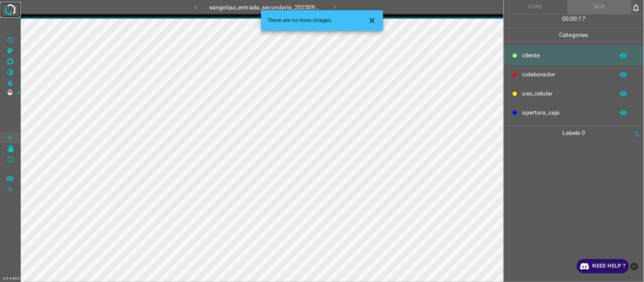
click at [10, 11] on img at bounding box center [10, 9] width 15 height 15
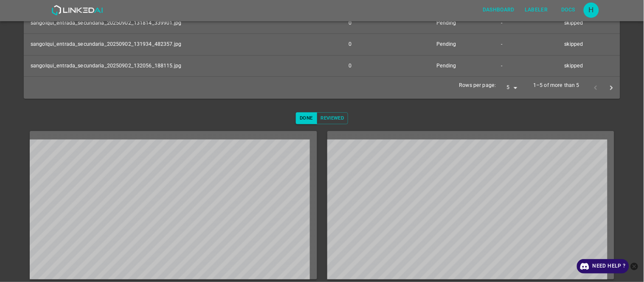
scroll to position [237, 0]
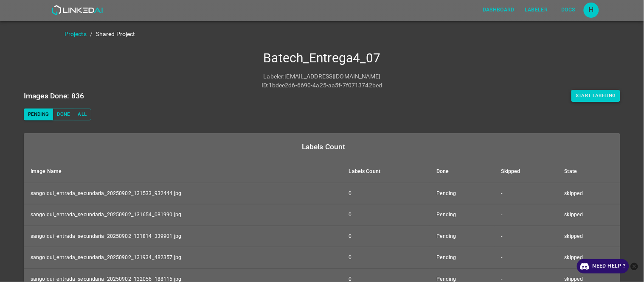
click at [584, 94] on button "Start Labeling" at bounding box center [596, 96] width 49 height 12
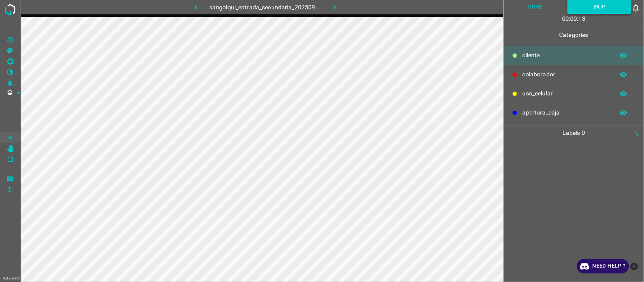
click at [591, 6] on button "Skip" at bounding box center [600, 7] width 64 height 14
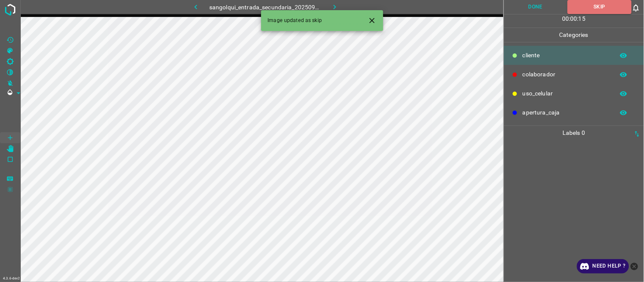
click at [375, 18] on icon "Close" at bounding box center [372, 20] width 5 height 5
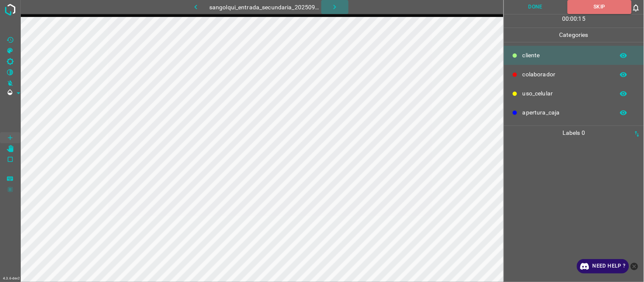
click at [323, 6] on button "button" at bounding box center [335, 7] width 27 height 14
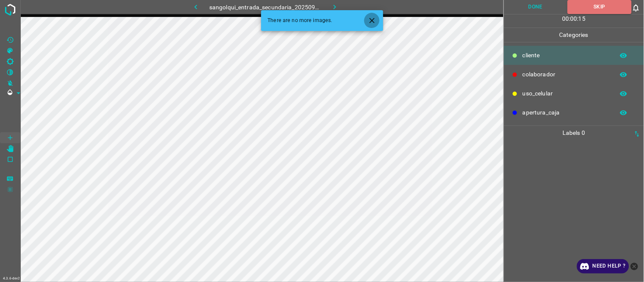
click at [372, 22] on icon "Close" at bounding box center [372, 20] width 9 height 9
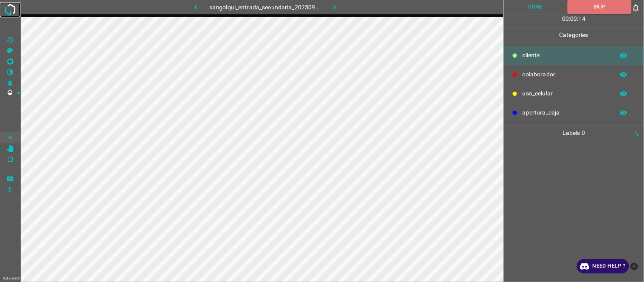
drag, startPoint x: 8, startPoint y: 11, endPoint x: 25, endPoint y: 33, distance: 28.2
click at [9, 11] on img at bounding box center [10, 9] width 15 height 15
